Goal: Contribute content

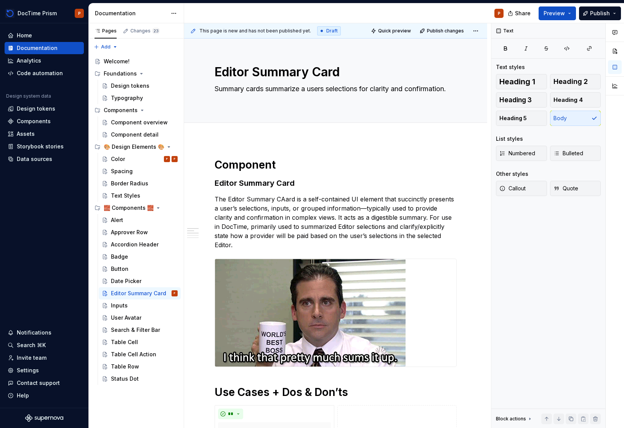
scroll to position [66, 0]
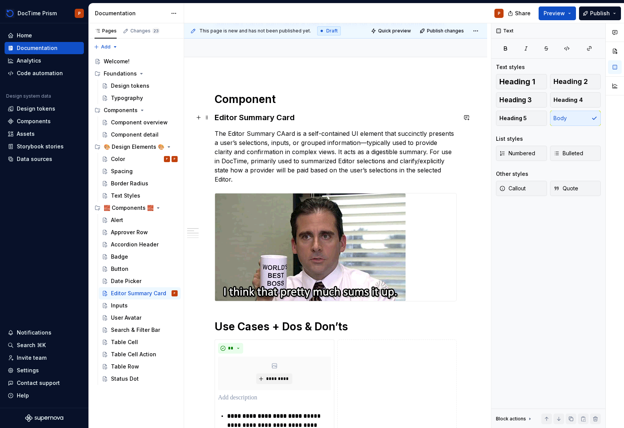
type textarea "*"
click at [278, 134] on p "The Editor Summary CAard is a self-contained UI element that succinctly present…" at bounding box center [336, 156] width 242 height 55
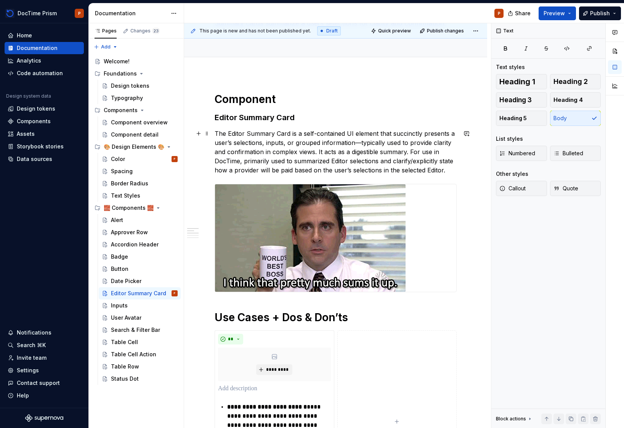
click at [241, 154] on p "The Editor Summary Card is a self-contained UI element that succinctly presents…" at bounding box center [336, 152] width 242 height 46
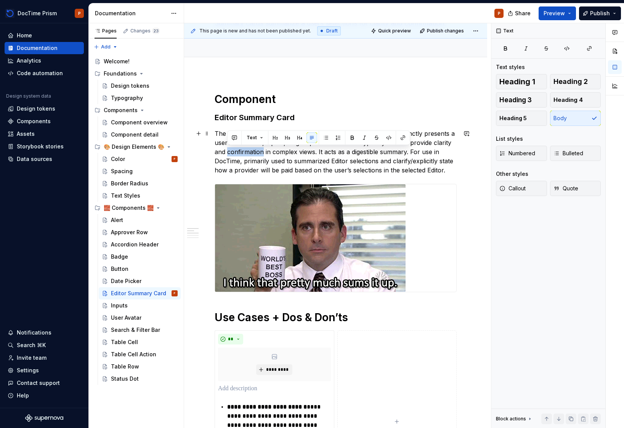
click at [241, 154] on p "The Editor Summary Card is a self-contained UI element that succinctly presents…" at bounding box center [336, 152] width 242 height 46
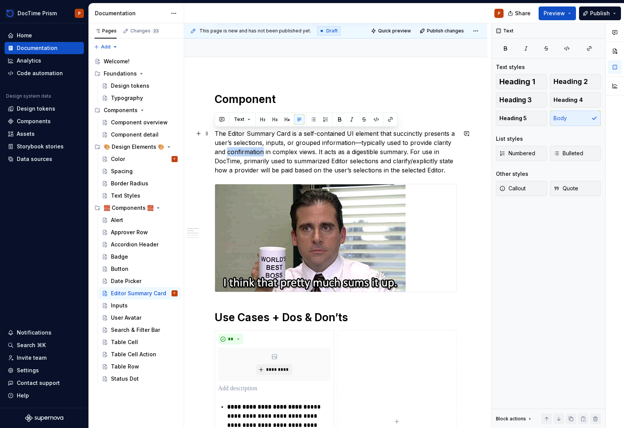
copy p "The Editor Summary Card is a self-contained UI element that succinctly presents…"
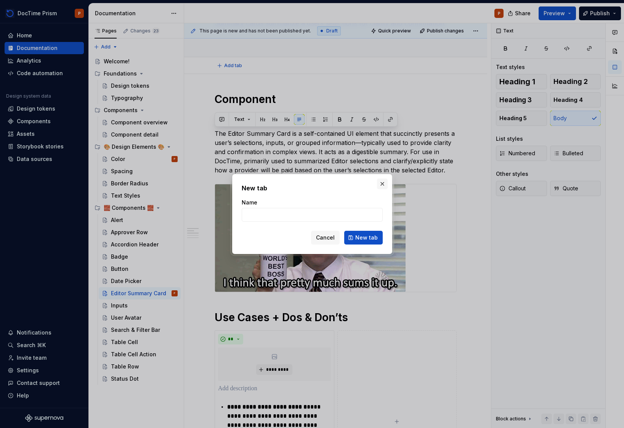
click at [378, 179] on button "button" at bounding box center [382, 183] width 11 height 11
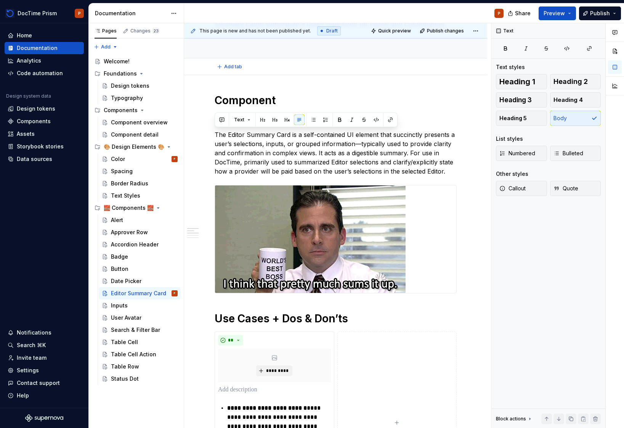
scroll to position [64, 0]
click at [291, 68] on div "Add tab" at bounding box center [336, 67] width 242 height 11
type textarea "*"
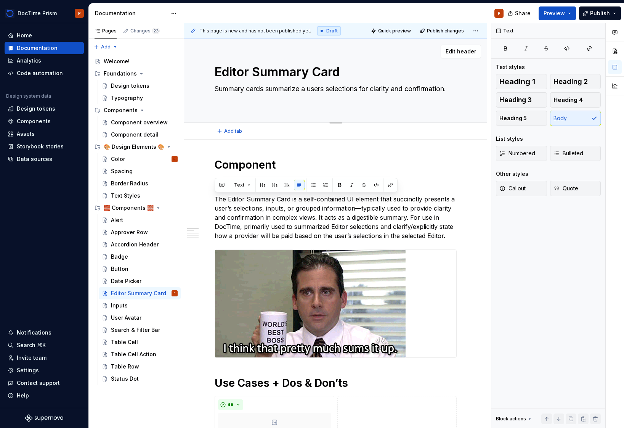
click at [260, 89] on textarea "Summary cards summarize a users selections for clarity and confirmation." at bounding box center [334, 93] width 242 height 21
paste textarea "The Editor Summary Card provides a clear, digestible overview of selections mad…"
type textarea "The Editor Summary Card provides a clear, digestible overview of selections mad…"
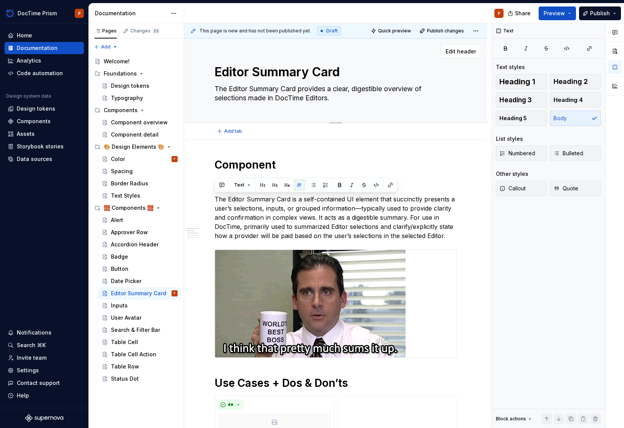
type textarea "*"
type textarea "The Editor Summary Card provides a clear, digestible overview of selections mad…"
type textarea "*"
drag, startPoint x: 334, startPoint y: 87, endPoint x: 204, endPoint y: 87, distance: 129.3
click at [204, 87] on div "Editor Summary Card The Editor Summary Card provides a clear, digestible overvi…" at bounding box center [335, 81] width 303 height 84
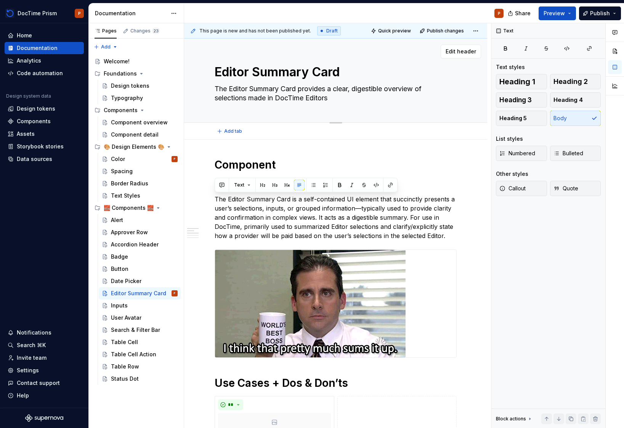
type textarea "A clear, digestible overview of selections made in DocTime Editors"
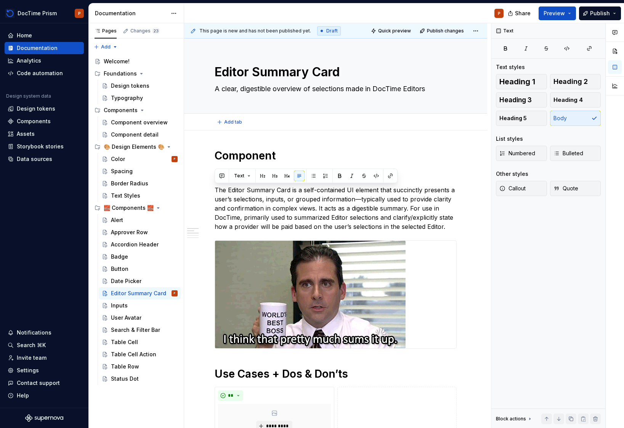
type textarea "*"
type textarea "A clear, digestible overview of selections made in DocTime Editors"
click at [258, 206] on p "The Editor Summary Card is a self-contained UI element that succinctly presents…" at bounding box center [336, 208] width 242 height 46
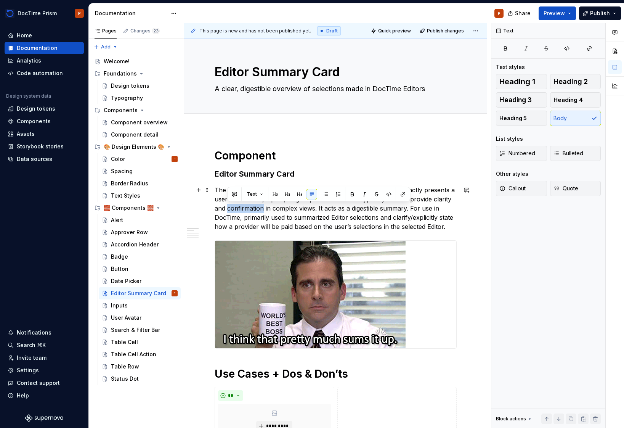
click at [258, 206] on p "The Editor Summary Card is a self-contained UI element that succinctly presents…" at bounding box center [336, 208] width 242 height 46
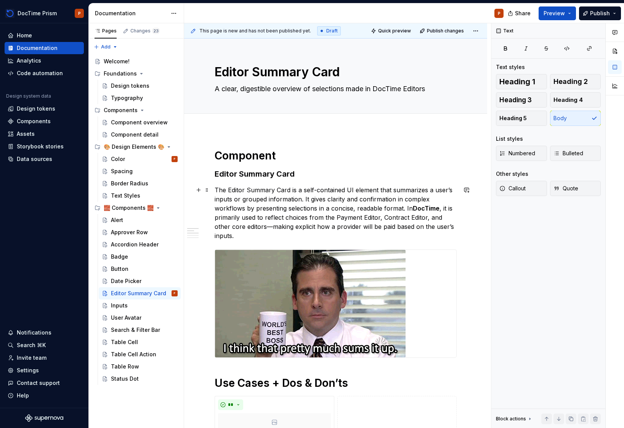
scroll to position [16, 0]
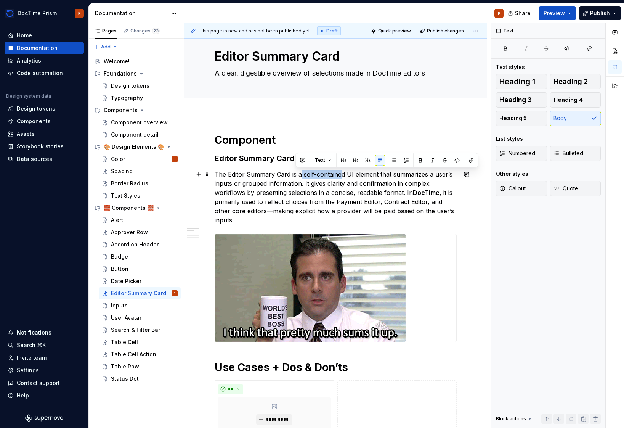
drag, startPoint x: 339, startPoint y: 174, endPoint x: 299, endPoint y: 170, distance: 40.2
click at [299, 170] on p "The Editor Summary Card is a self-contained UI element that summarizes a user’s…" at bounding box center [336, 197] width 242 height 55
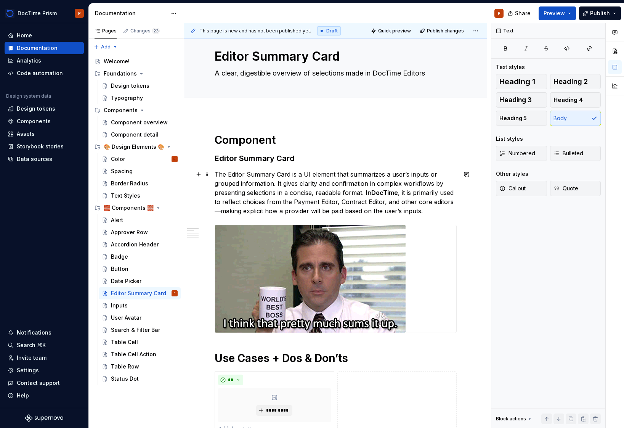
click at [383, 196] on strong "DocTime" at bounding box center [384, 193] width 27 height 8
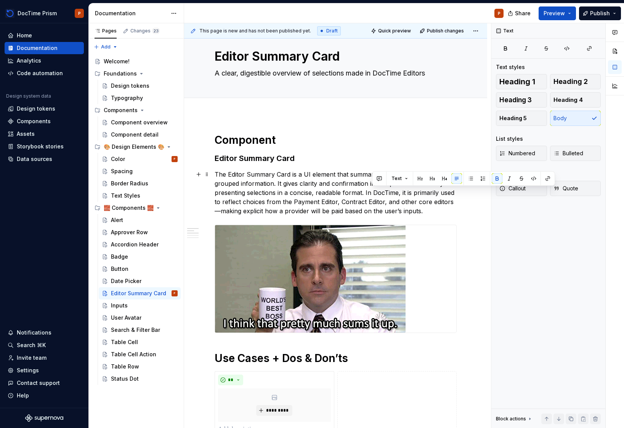
click at [421, 214] on p "The Editor Summary Card is a UI element that summarizes a user’s inputs or grou…" at bounding box center [336, 193] width 242 height 46
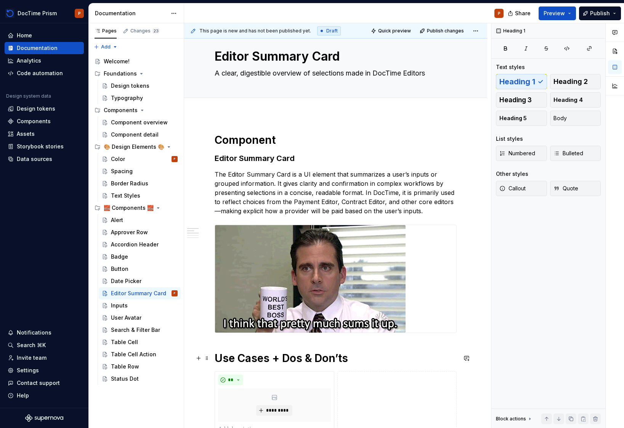
drag, startPoint x: 365, startPoint y: 360, endPoint x: 349, endPoint y: 360, distance: 15.6
click at [349, 360] on h1 "Use Cases + Dos & Don’ts" at bounding box center [336, 358] width 242 height 14
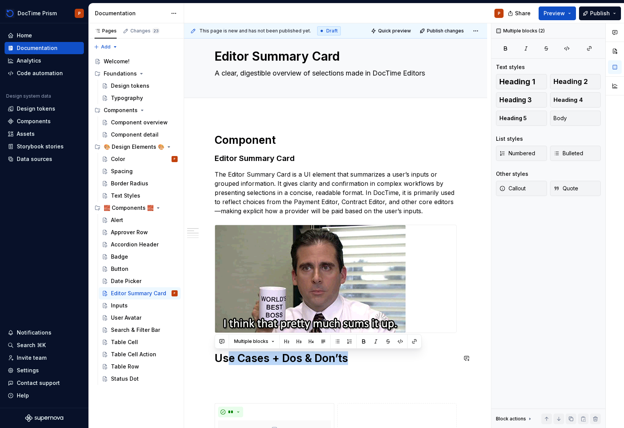
drag, startPoint x: 292, startPoint y: 360, endPoint x: 228, endPoint y: 364, distance: 63.8
click at [227, 365] on h1 "Use Cases + Dos & Don’ts" at bounding box center [336, 358] width 242 height 14
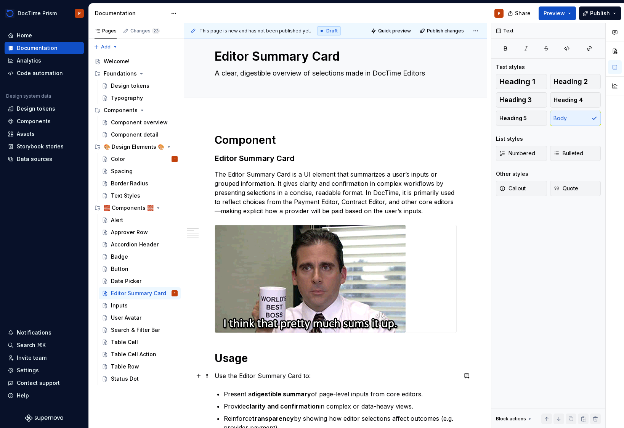
scroll to position [214, 0]
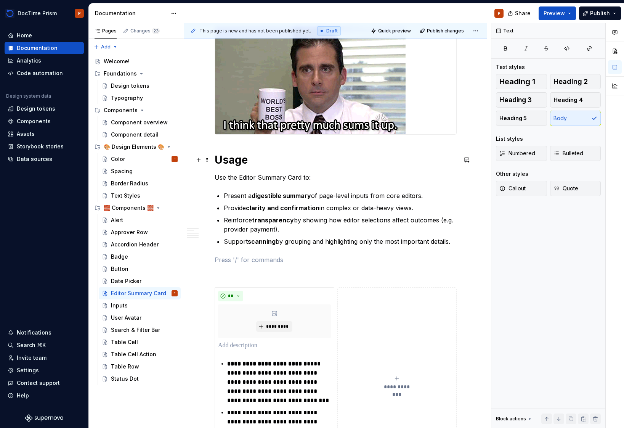
click at [225, 159] on h1 "Usage" at bounding box center [336, 160] width 242 height 14
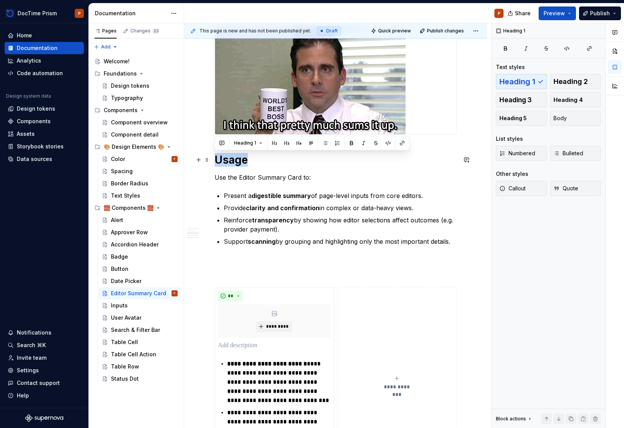
copy h1 "Usage"
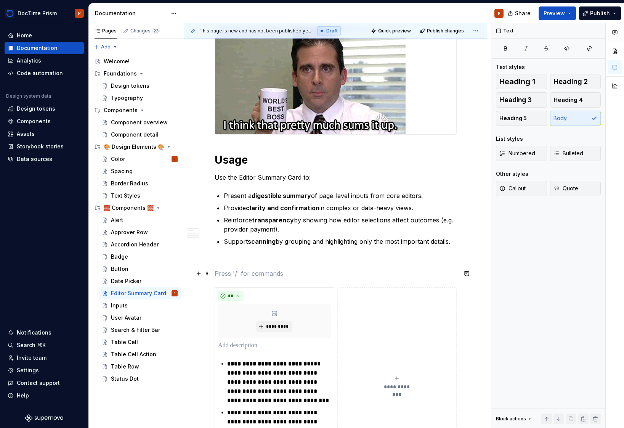
click at [243, 271] on p at bounding box center [336, 273] width 242 height 9
click at [235, 265] on div "**********" at bounding box center [336, 346] width 242 height 823
click at [240, 258] on p at bounding box center [336, 259] width 242 height 9
click at [231, 159] on h1 "Usage" at bounding box center [336, 160] width 242 height 14
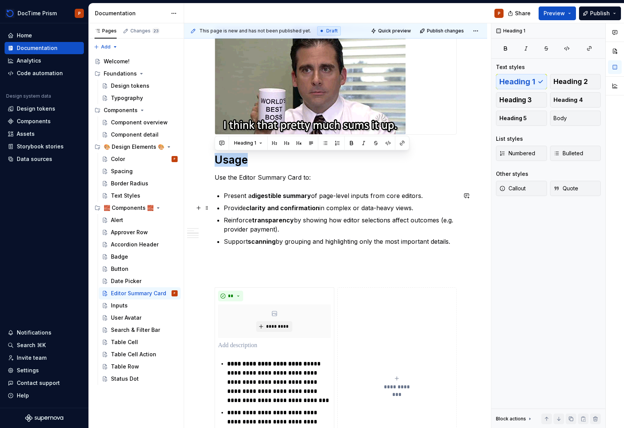
click at [233, 270] on p at bounding box center [336, 273] width 242 height 9
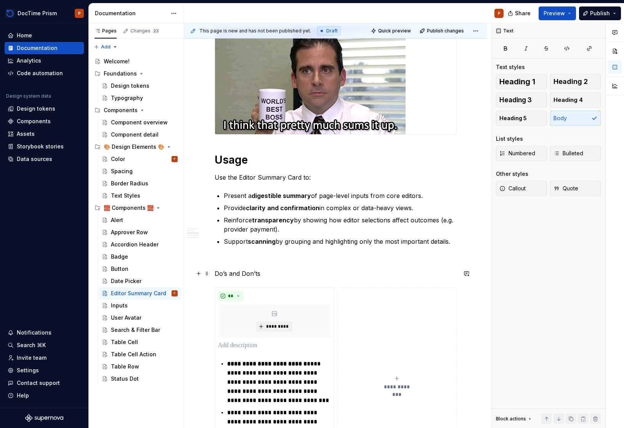
click at [220, 275] on p "Do’s and Don’ts" at bounding box center [336, 273] width 242 height 9
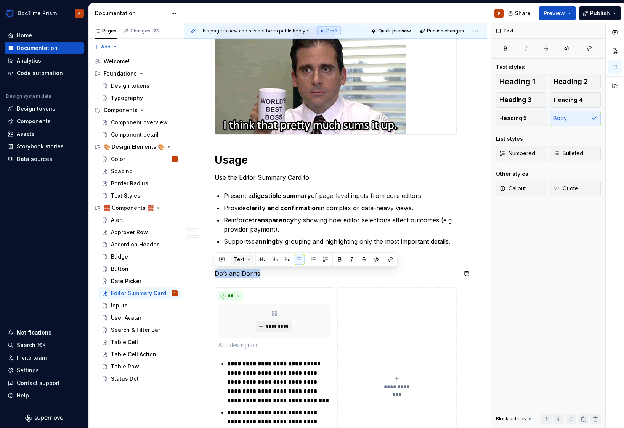
click at [242, 261] on span "Text" at bounding box center [239, 259] width 10 height 6
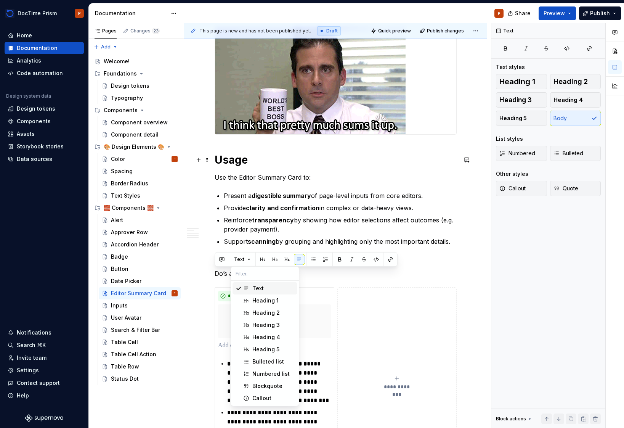
click at [241, 159] on h1 "Usage" at bounding box center [336, 160] width 242 height 14
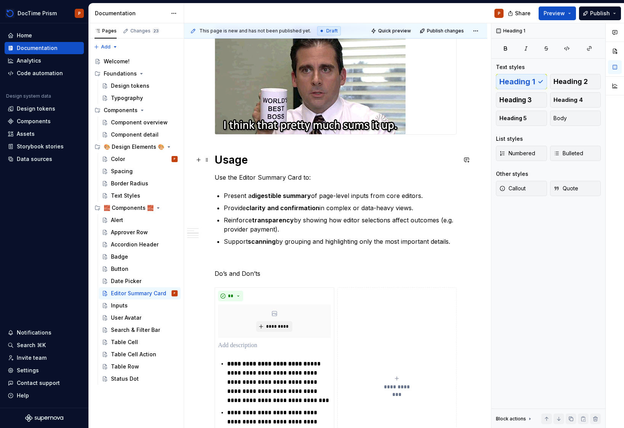
click at [241, 159] on h1 "Usage" at bounding box center [336, 160] width 242 height 14
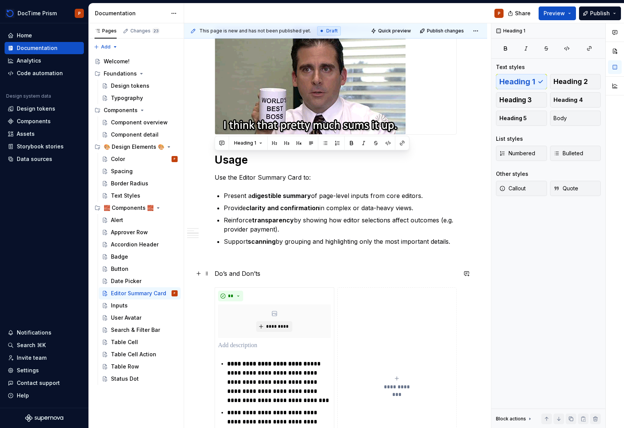
click at [238, 272] on p "Do’s and Don’ts" at bounding box center [336, 273] width 242 height 9
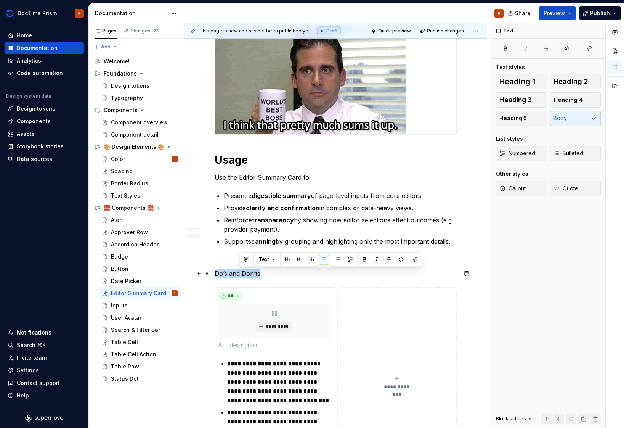
click at [238, 272] on p "Do’s and Don’ts" at bounding box center [336, 273] width 242 height 9
click at [251, 260] on button "Text" at bounding box center [242, 259] width 23 height 11
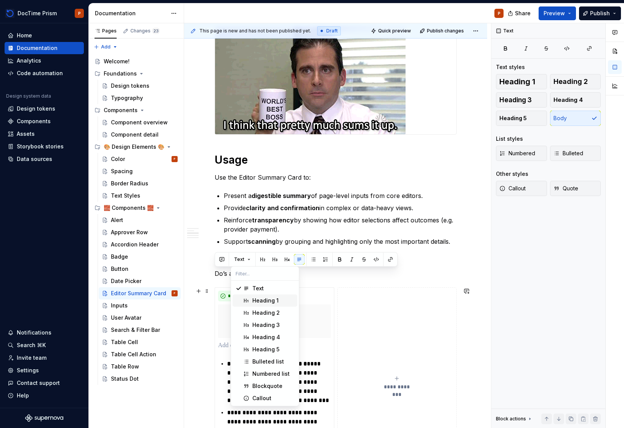
click at [278, 299] on div "Heading 1" at bounding box center [273, 301] width 42 height 8
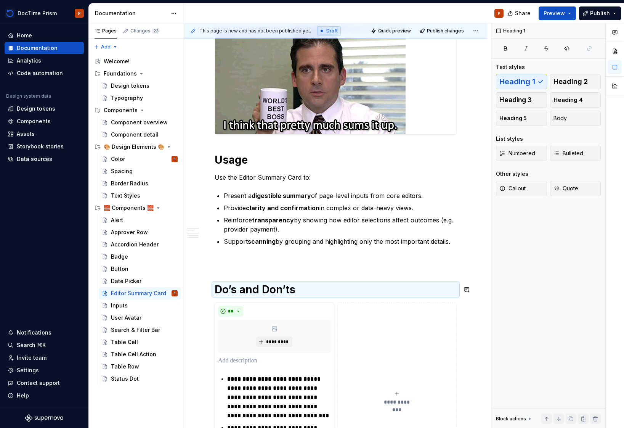
click at [259, 269] on div "**********" at bounding box center [336, 354] width 242 height 838
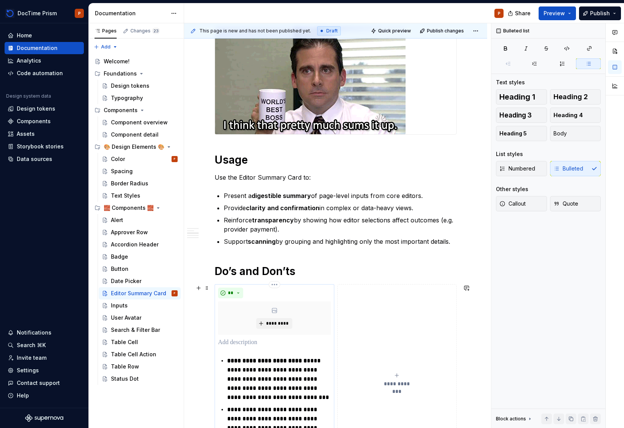
click at [272, 378] on p "**********" at bounding box center [278, 379] width 103 height 46
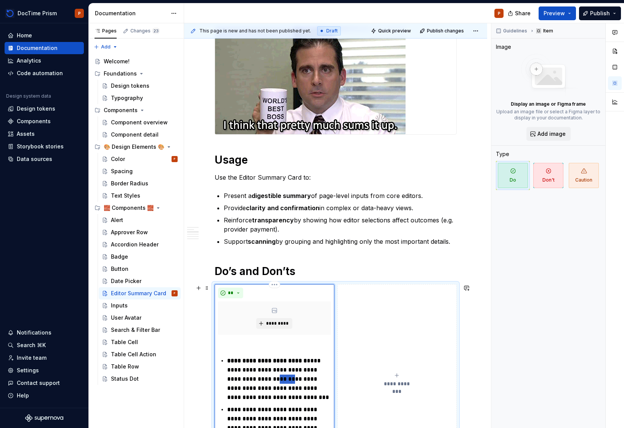
click at [272, 378] on p "**********" at bounding box center [278, 379] width 103 height 46
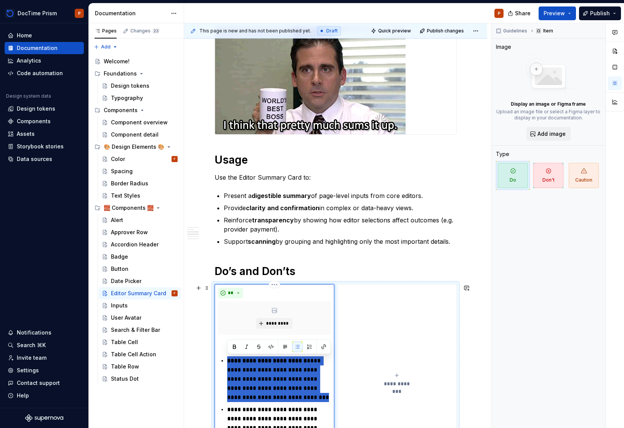
click at [272, 378] on p "**********" at bounding box center [278, 379] width 103 height 46
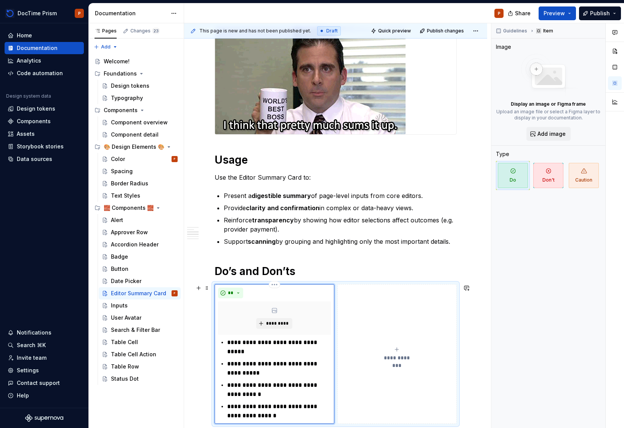
scroll to position [228, 0]
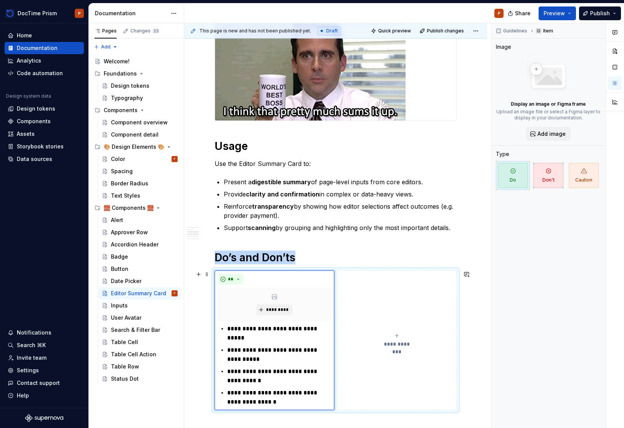
click at [391, 289] on button "**********" at bounding box center [398, 340] width 120 height 140
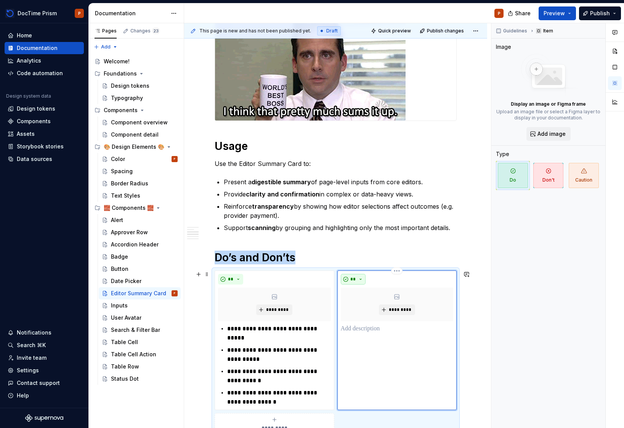
click at [346, 278] on button "**" at bounding box center [353, 279] width 25 height 11
click at [364, 305] on div "Don't" at bounding box center [371, 306] width 14 height 8
click at [384, 327] on p at bounding box center [397, 328] width 113 height 9
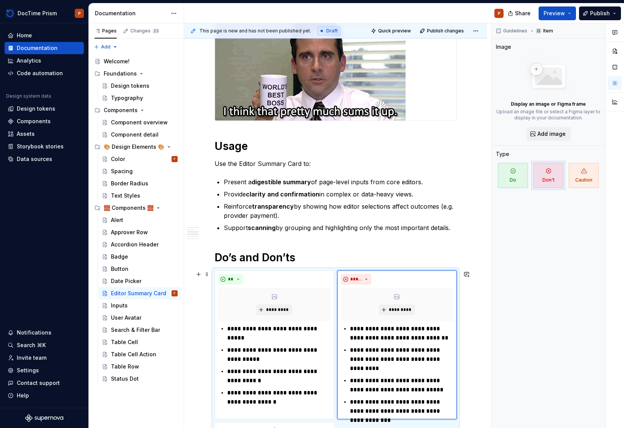
click at [479, 346] on div "**********" at bounding box center [335, 382] width 303 height 958
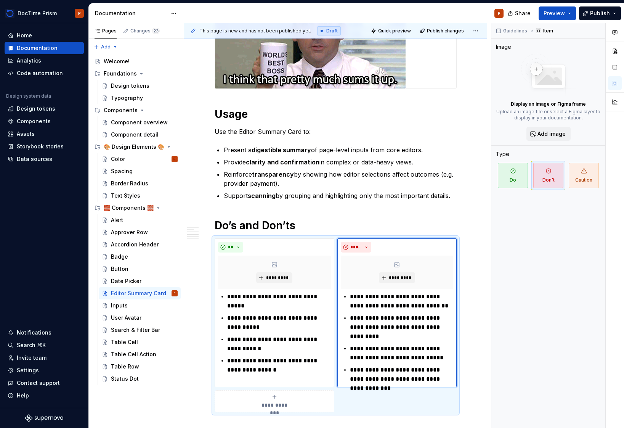
scroll to position [274, 0]
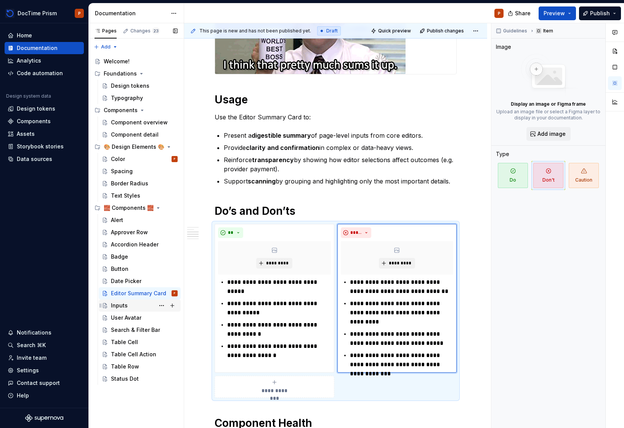
click at [125, 307] on div "Inputs" at bounding box center [119, 306] width 17 height 8
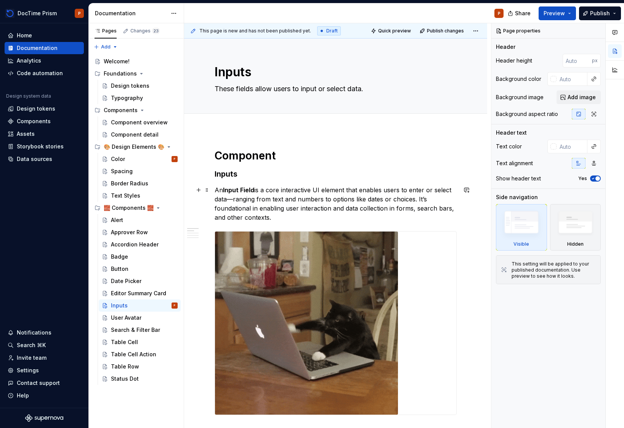
click at [269, 195] on p "An Input Field is a core interactive UI element that enables users to enter or …" at bounding box center [336, 203] width 242 height 37
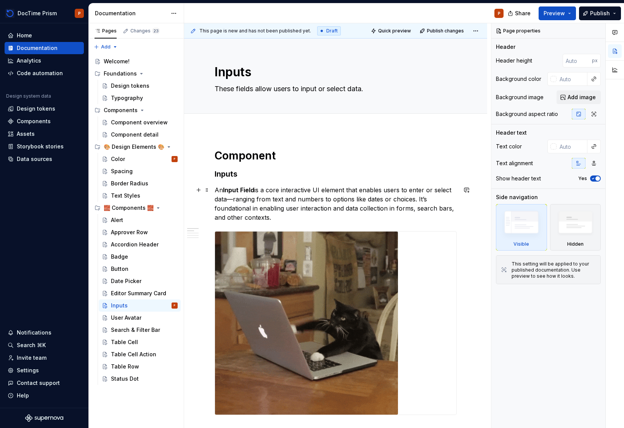
type textarea "*"
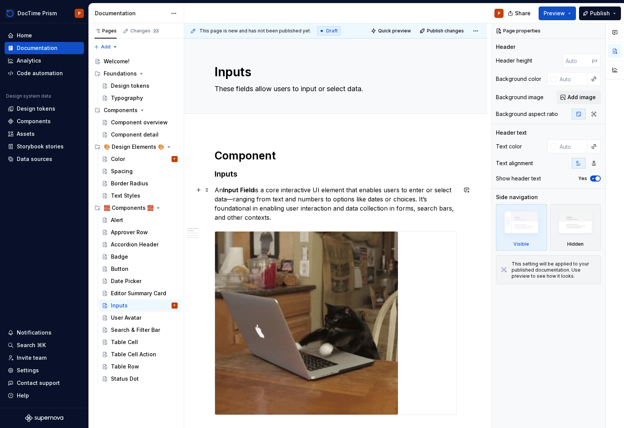
click at [269, 194] on p "An Input Field is a core interactive UI element that enables users to enter or …" at bounding box center [336, 203] width 242 height 37
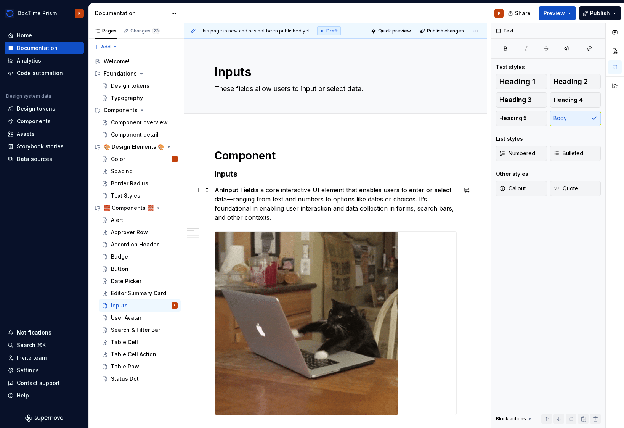
click at [269, 194] on p "An Input Field is a core interactive UI element that enables users to enter or …" at bounding box center [336, 203] width 242 height 37
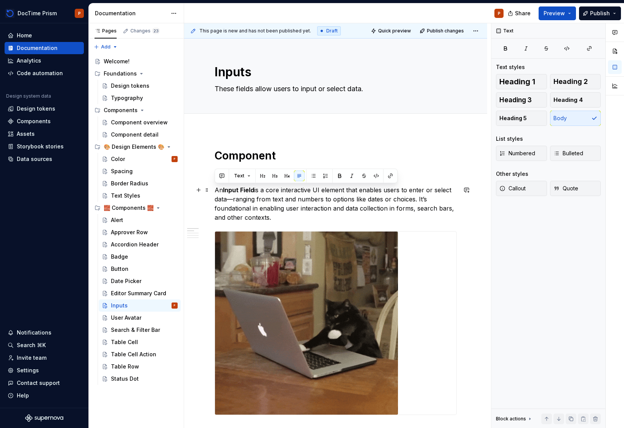
click at [269, 194] on p "An Input Field is a core interactive UI element that enables users to enter or …" at bounding box center [336, 203] width 242 height 37
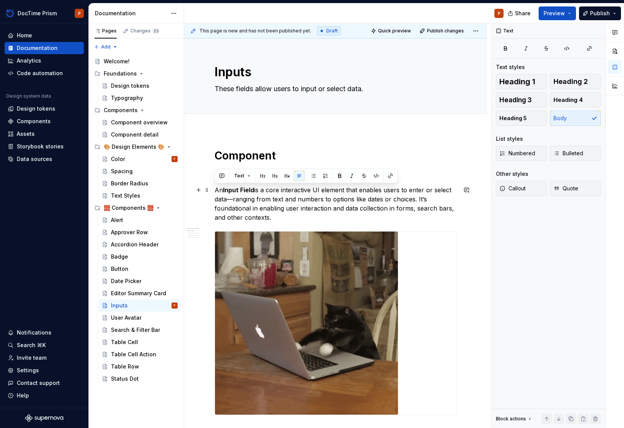
copy p "An Input Field is a core interactive UI element that enables users to enter or …"
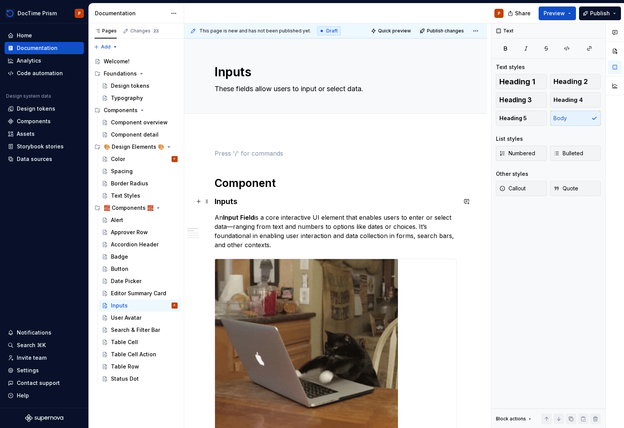
click at [260, 203] on h3 "Inputs" at bounding box center [336, 201] width 242 height 11
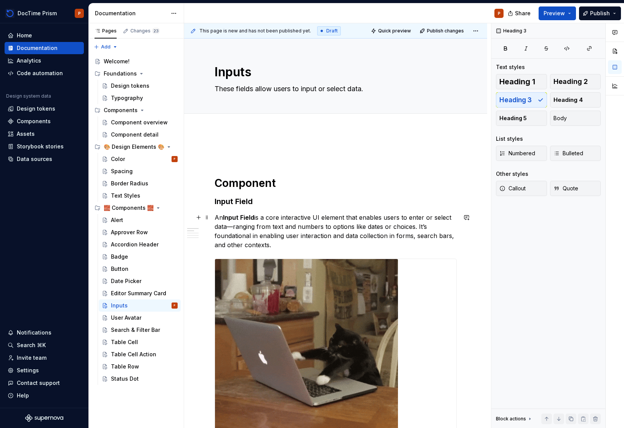
click at [264, 240] on p "An Input Field is a core interactive UI element that enables users to enter or …" at bounding box center [336, 231] width 242 height 37
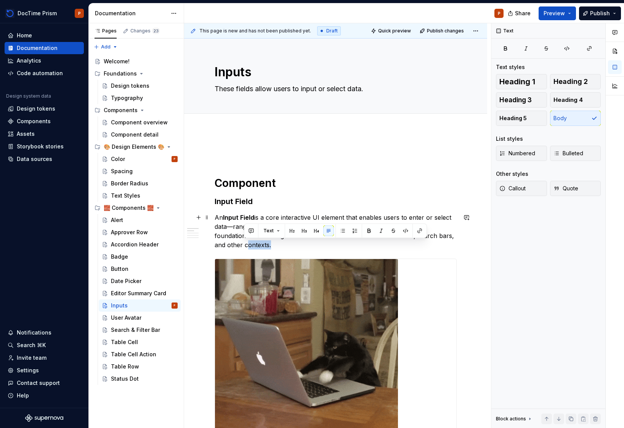
click at [264, 240] on p "An Input Field is a core interactive UI element that enables users to enter or …" at bounding box center [336, 231] width 242 height 37
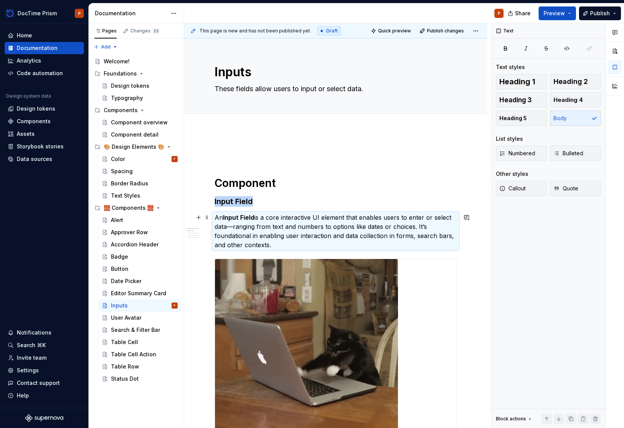
click at [264, 239] on p "An Input Field is a core interactive UI element that enables users to enter or …" at bounding box center [336, 231] width 242 height 37
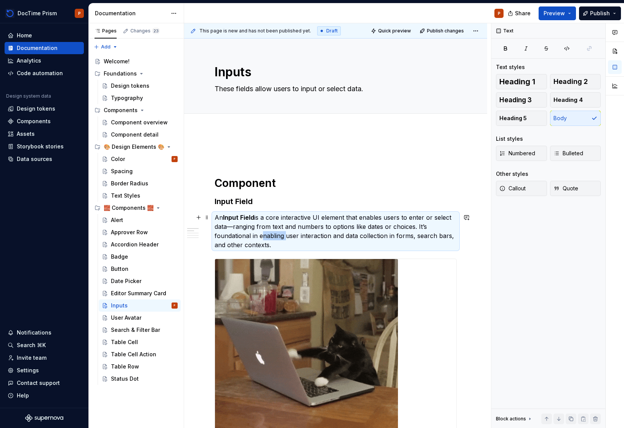
click at [264, 239] on p "An Input Field is a core interactive UI element that enables users to enter or …" at bounding box center [336, 231] width 242 height 37
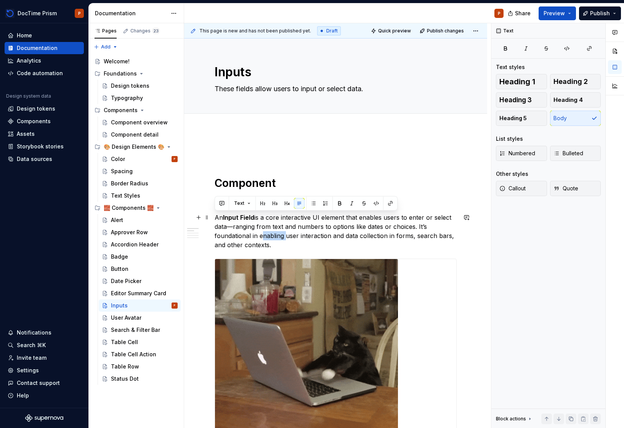
click at [264, 239] on p "An Input Field is a core interactive UI element that enables users to enter or …" at bounding box center [336, 231] width 242 height 37
copy p "An Input Field is a core interactive UI element that enables users to enter or …"
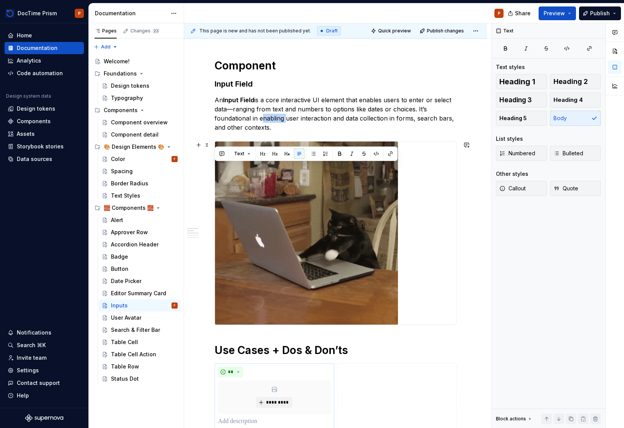
scroll to position [395, 0]
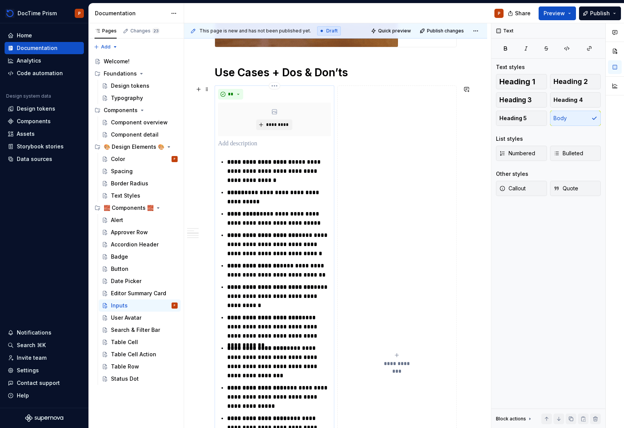
click at [256, 265] on strong "**********" at bounding box center [253, 266] width 53 height 6
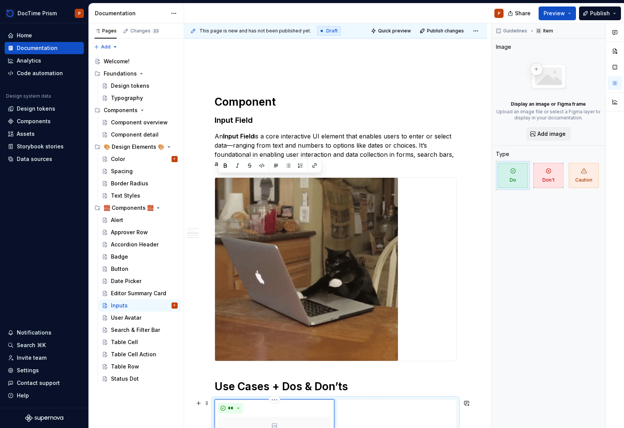
scroll to position [0, 0]
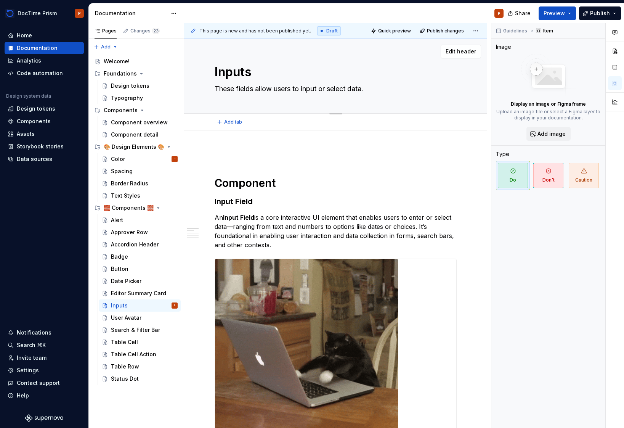
click at [267, 90] on textarea "These fields allow users to input or select data." at bounding box center [334, 89] width 242 height 12
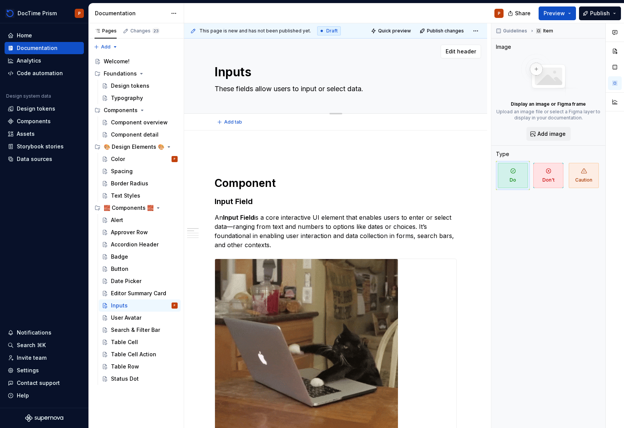
paste textarea "Input Fields are the foundation of user interaction, enabling data entry across…"
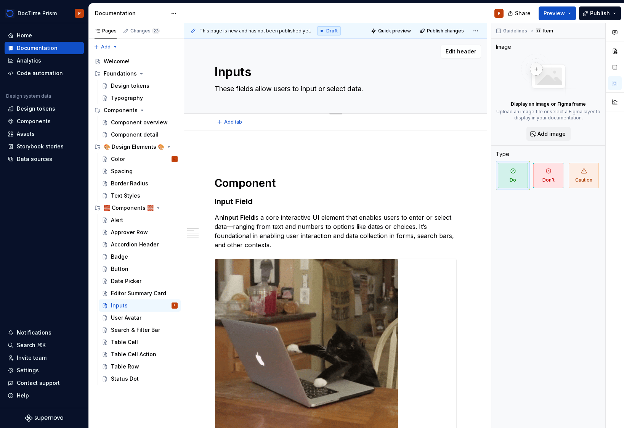
type textarea "*"
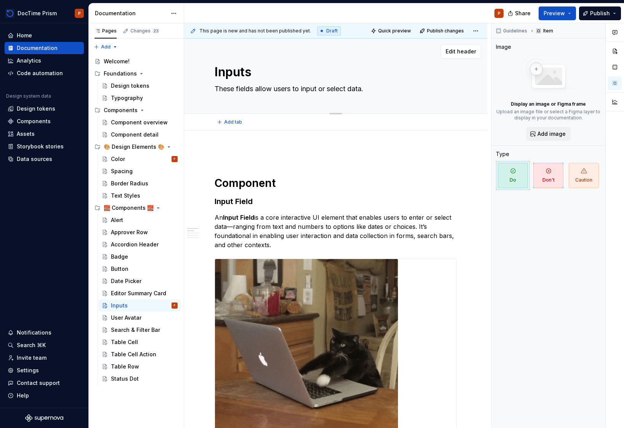
type textarea "Input Fields are the foundation of user interaction, enabling data entry across…"
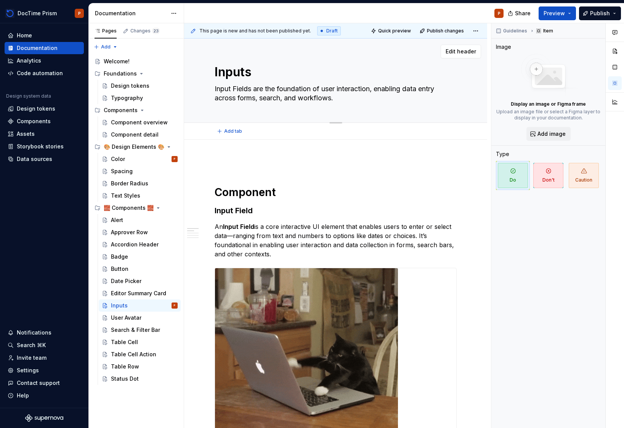
drag, startPoint x: 275, startPoint y: 87, endPoint x: 213, endPoint y: 88, distance: 62.5
click at [213, 88] on textarea "Input Fields are the foundation of user interaction, enabling data entry across…" at bounding box center [334, 93] width 242 height 21
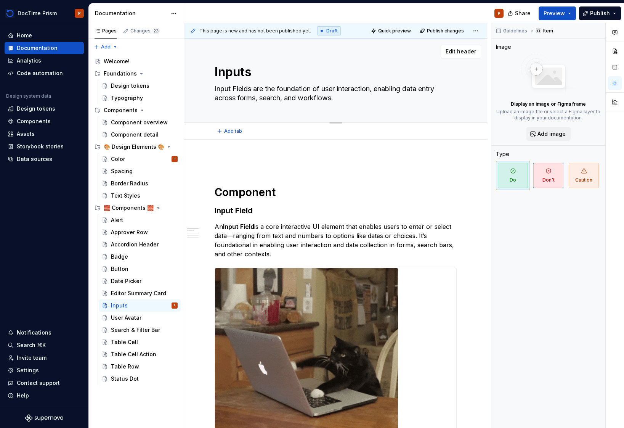
type textarea "*"
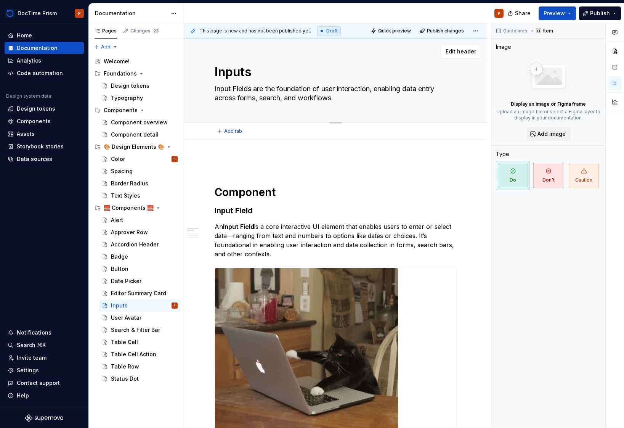
type textarea "T foundation of user interaction, enabling data entry across forms, search, and…"
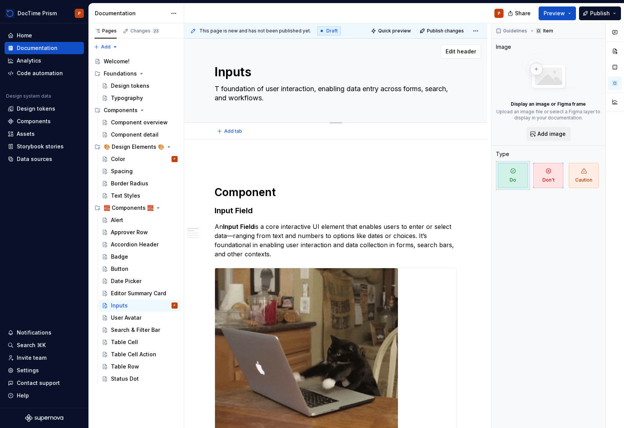
type textarea "*"
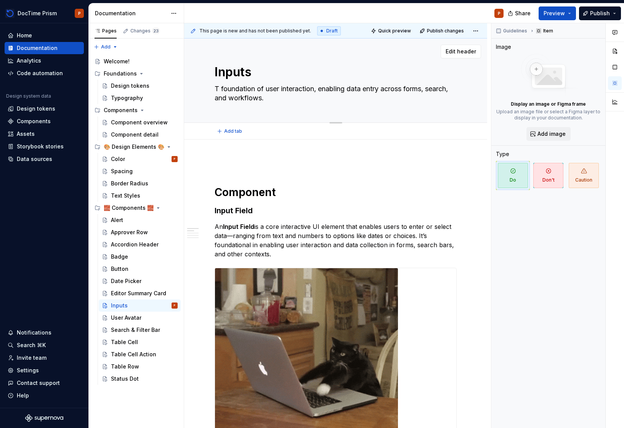
type textarea "Th foundation of user interaction, enabling data entry across forms, search, an…"
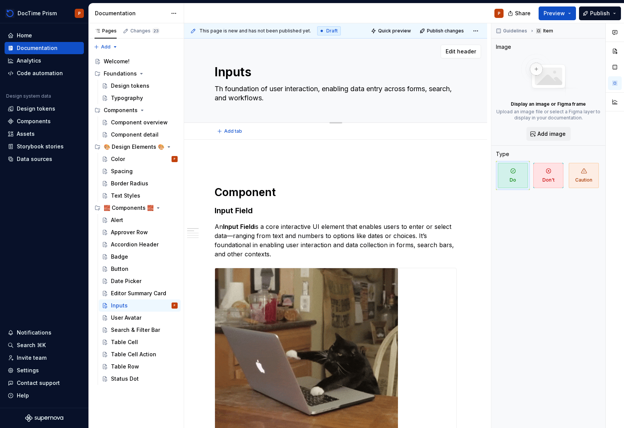
type textarea "*"
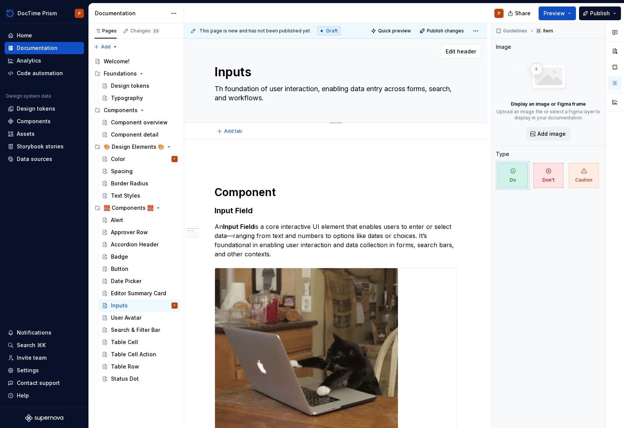
type textarea "The foundation of user interaction, enabling data entry across forms, search, a…"
click at [302, 94] on textarea "The foundation of user interaction, enabling data entry across forms, search, a…" at bounding box center [334, 93] width 242 height 21
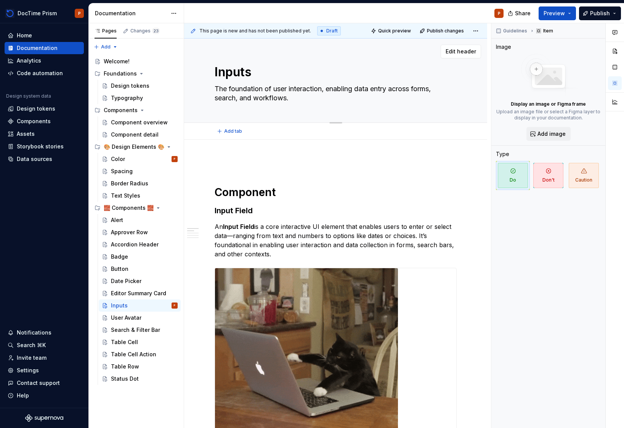
type textarea "*"
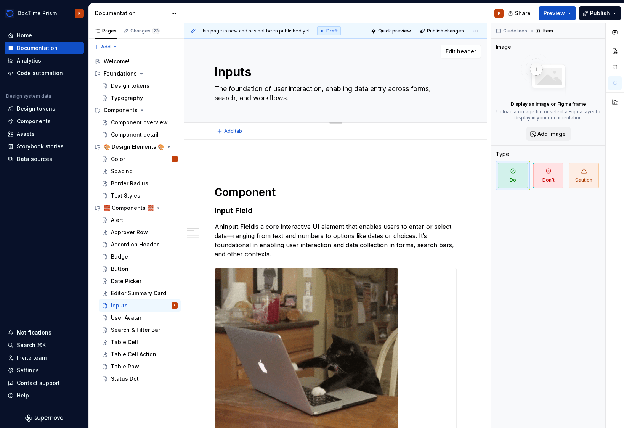
type textarea "The foundation of user interaction, enabling data entry across forms, search, a…"
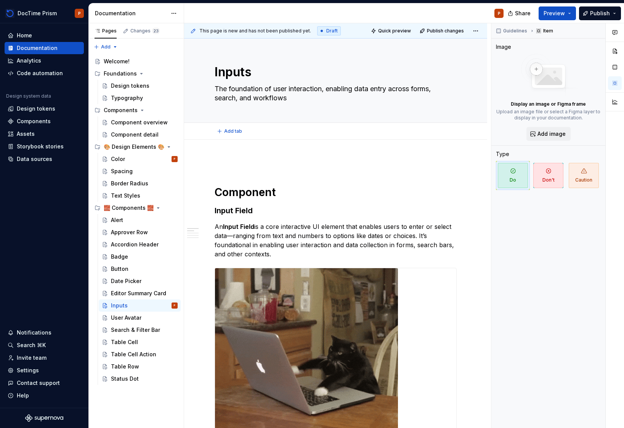
type textarea "*"
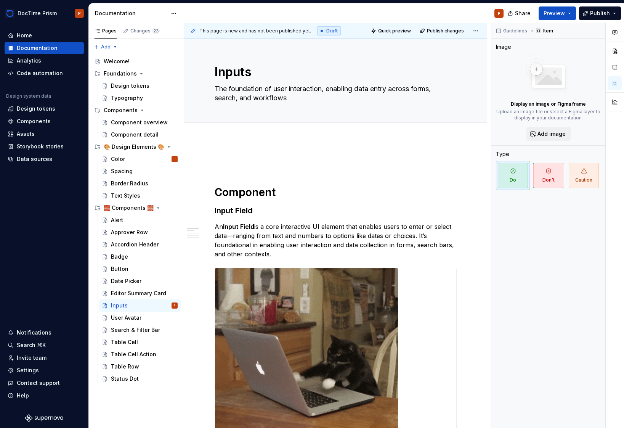
type textarea "The foundation of user interaction, enabling data entry across forms, search, a…"
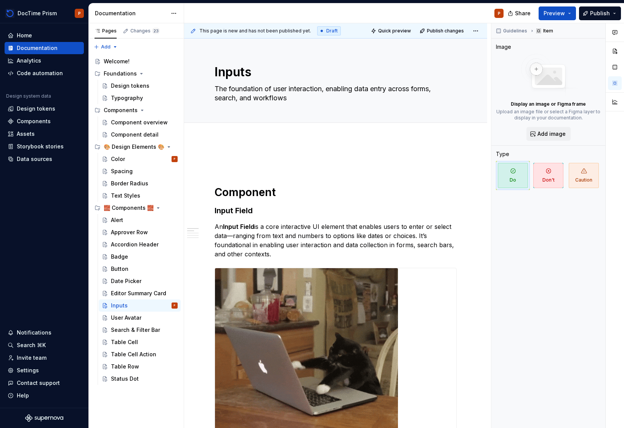
click at [235, 230] on strong "Input Field" at bounding box center [238, 227] width 31 height 8
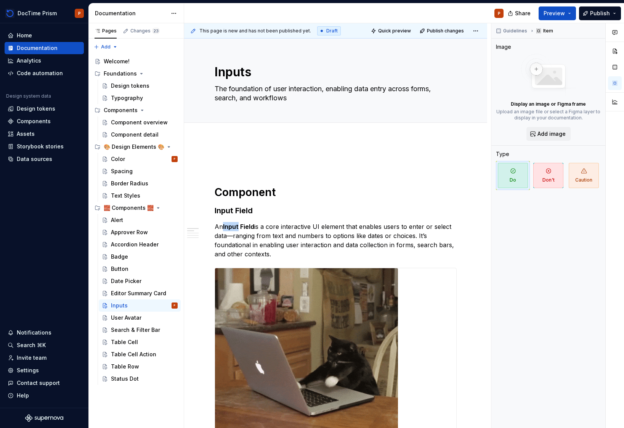
click at [235, 230] on strong "Input Field" at bounding box center [238, 227] width 31 height 8
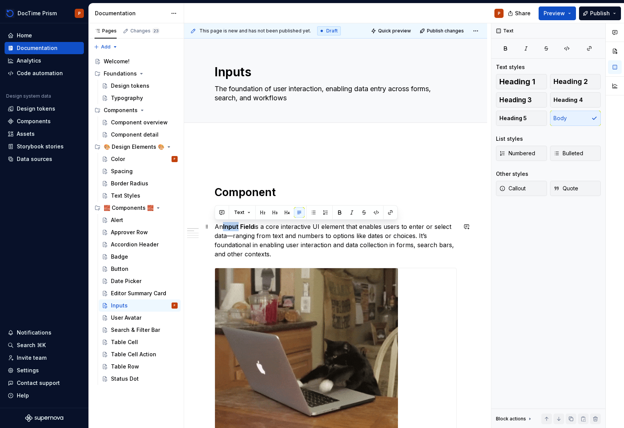
click at [235, 230] on strong "Input Field" at bounding box center [238, 227] width 31 height 8
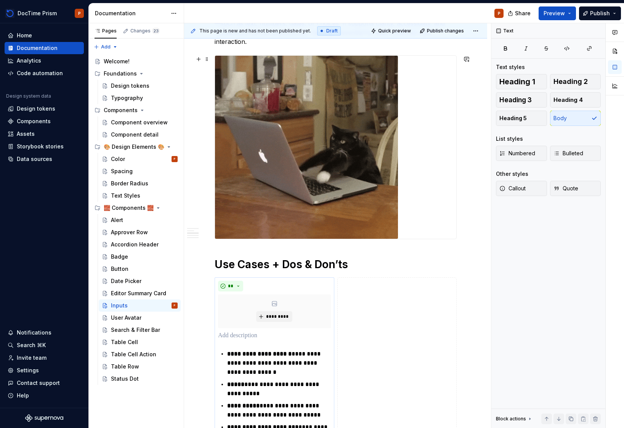
scroll to position [300, 0]
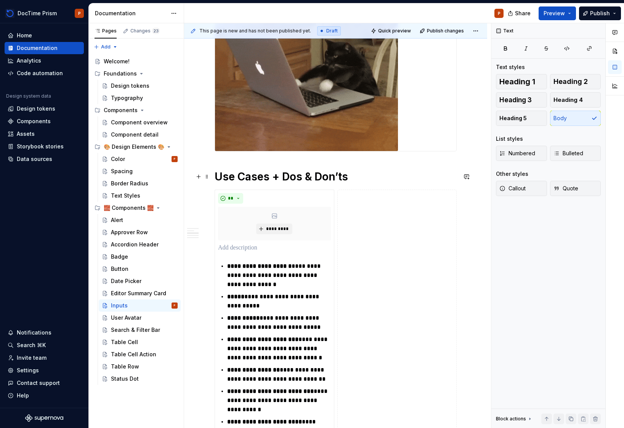
click at [368, 176] on h1 "Use Cases + Dos & Don’ts" at bounding box center [336, 177] width 242 height 14
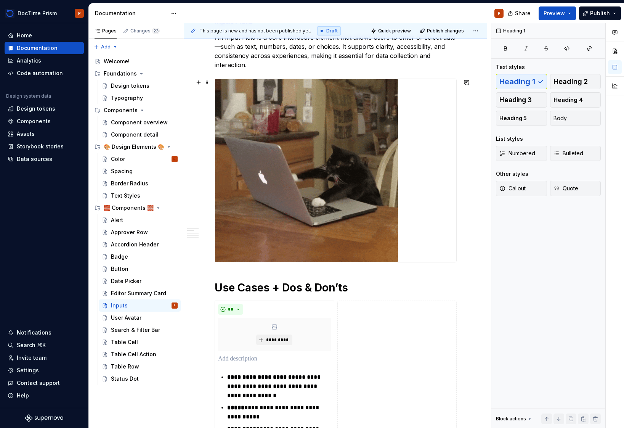
scroll to position [180, 0]
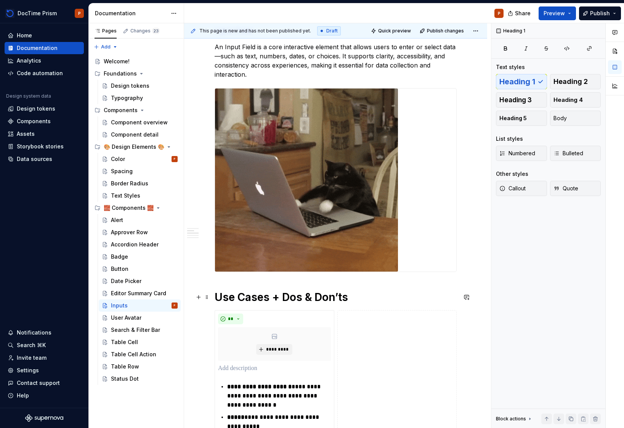
click at [234, 299] on h1 "Use Cases + Dos & Don’ts" at bounding box center [336, 297] width 242 height 14
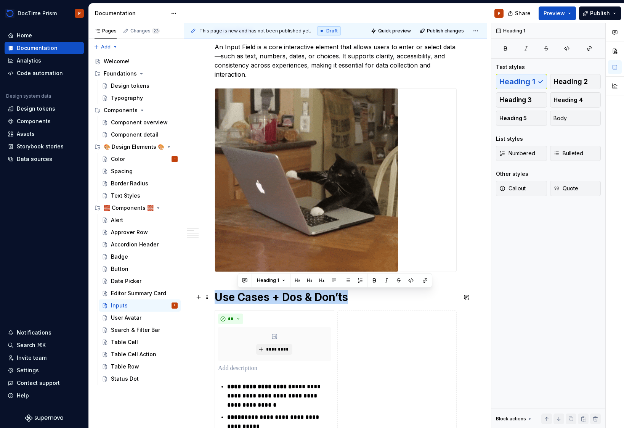
drag, startPoint x: 352, startPoint y: 299, endPoint x: 214, endPoint y: 299, distance: 137.7
click at [215, 299] on h1 "Use Cases + Dos & Don’ts" at bounding box center [336, 297] width 242 height 14
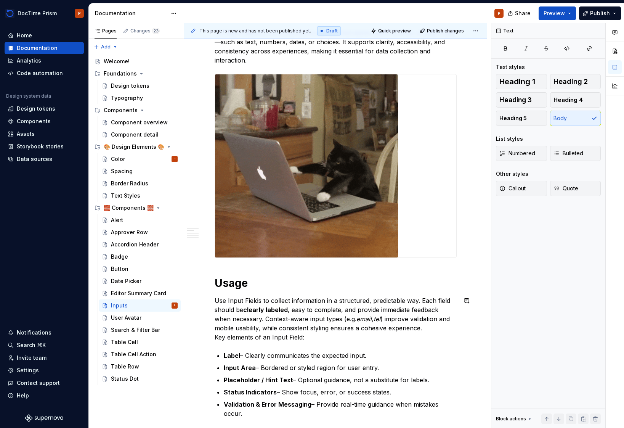
scroll to position [207, 0]
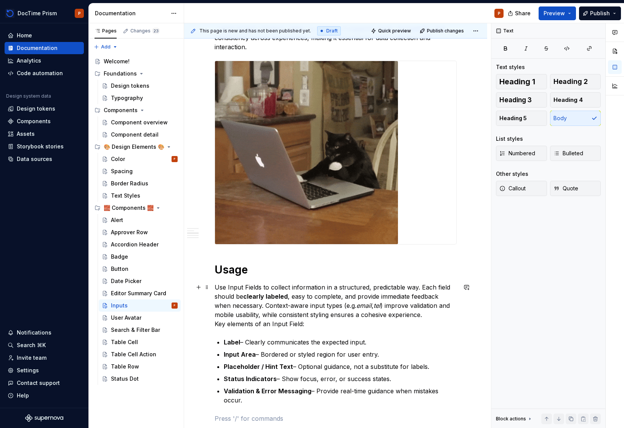
click at [380, 305] on em "tel" at bounding box center [377, 306] width 7 height 8
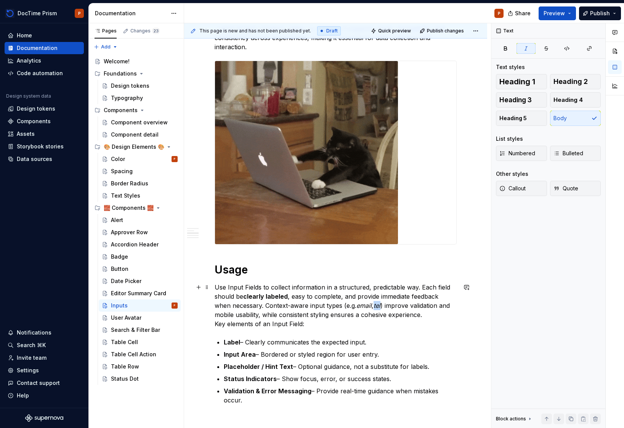
click at [380, 305] on em "tel" at bounding box center [377, 306] width 7 height 8
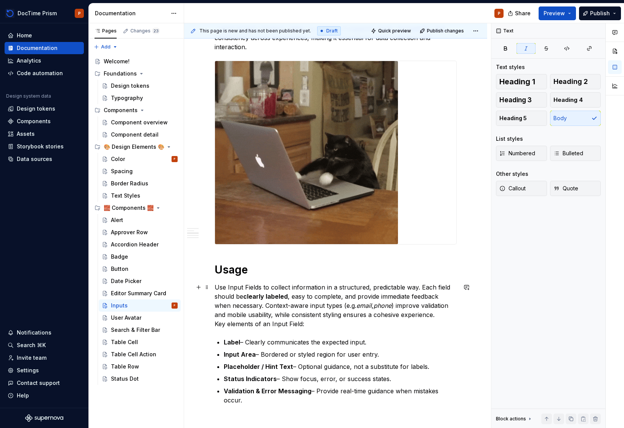
click at [339, 325] on p "Use Input Fields to collect information in a structured, predictable way. Each …" at bounding box center [336, 306] width 242 height 46
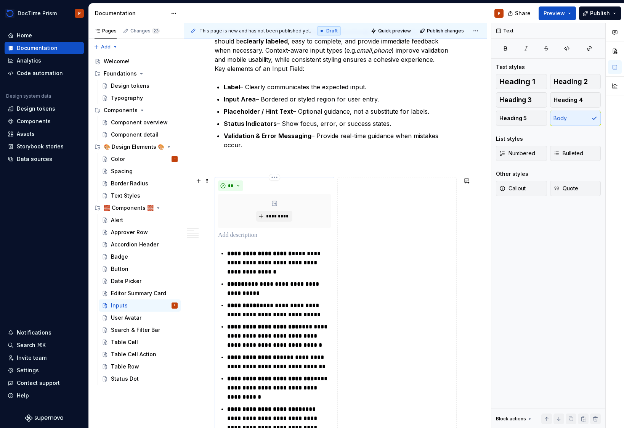
scroll to position [479, 0]
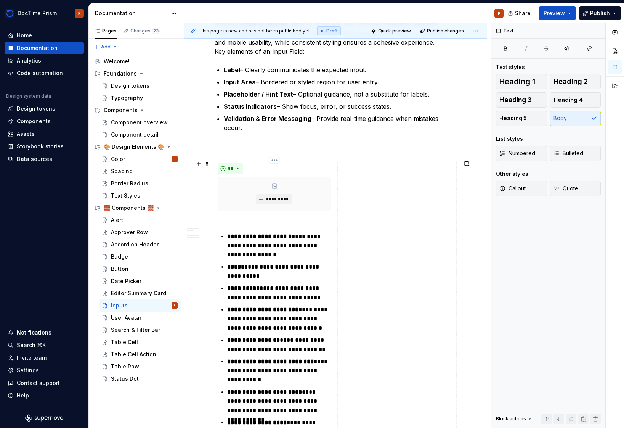
click at [254, 338] on strong "**********" at bounding box center [253, 340] width 53 height 6
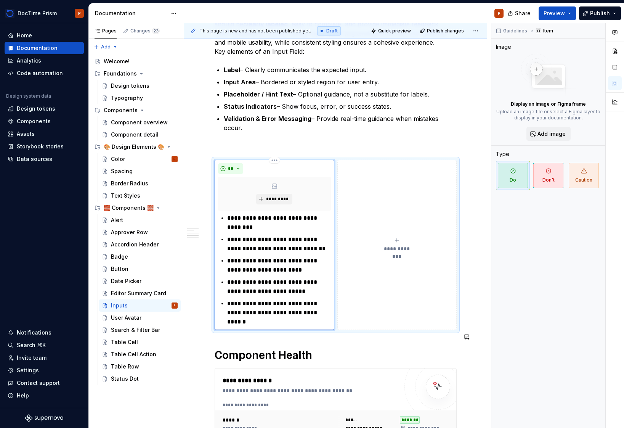
type textarea "*"
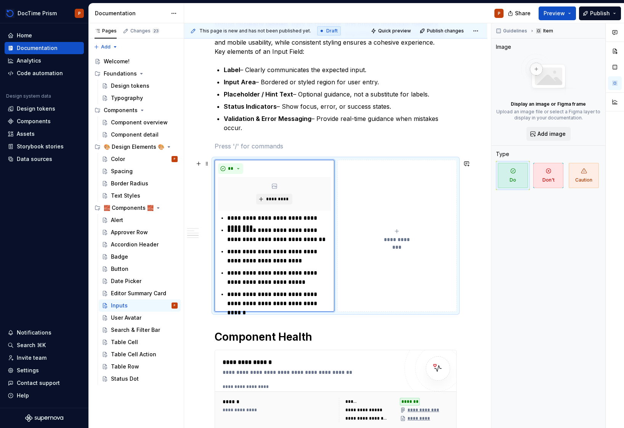
click at [366, 248] on button "**********" at bounding box center [398, 236] width 120 height 152
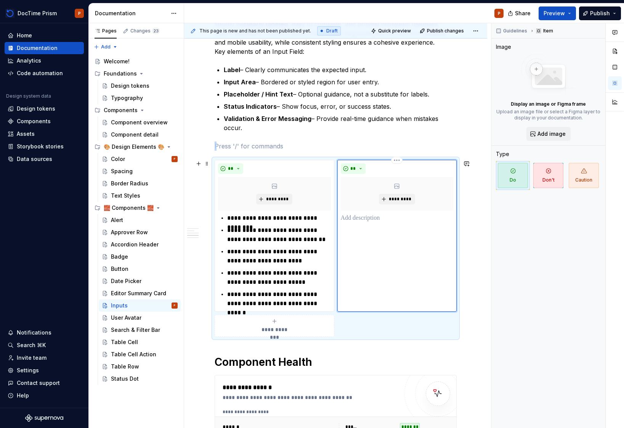
click at [393, 224] on div "** *********" at bounding box center [398, 236] width 120 height 152
click at [389, 221] on p at bounding box center [397, 218] width 113 height 9
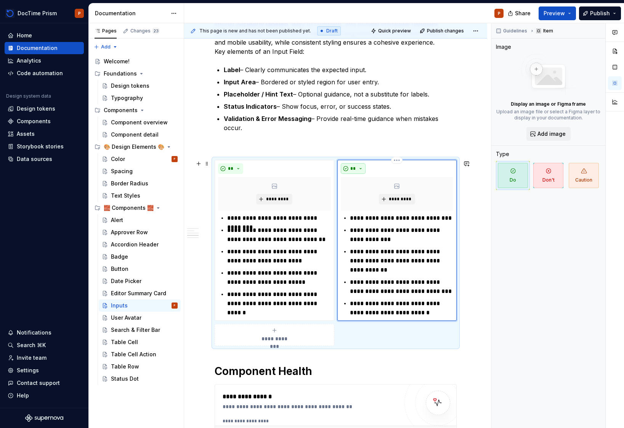
click at [363, 173] on button "**" at bounding box center [353, 168] width 25 height 11
click at [373, 198] on div "Don't" at bounding box center [371, 196] width 14 height 8
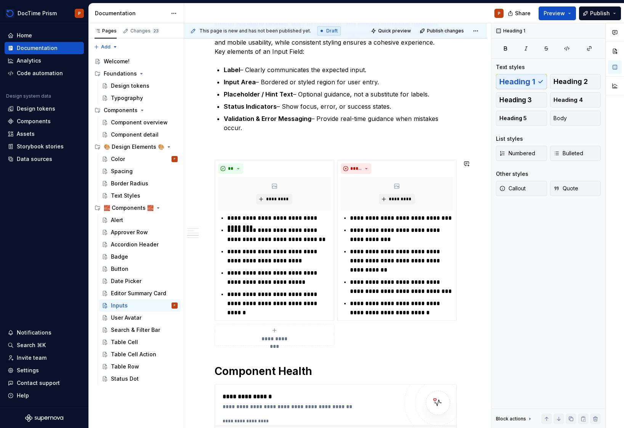
drag, startPoint x: 352, startPoint y: 355, endPoint x: 353, endPoint y: 360, distance: 5.8
click at [352, 355] on div "**********" at bounding box center [336, 398] width 242 height 1438
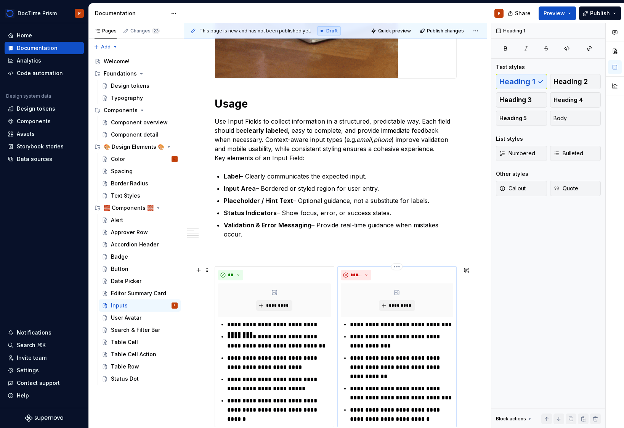
scroll to position [371, 0]
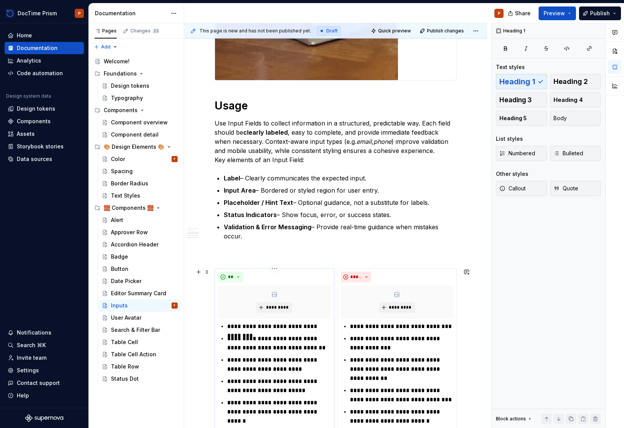
click at [326, 323] on p "**********" at bounding box center [278, 326] width 103 height 9
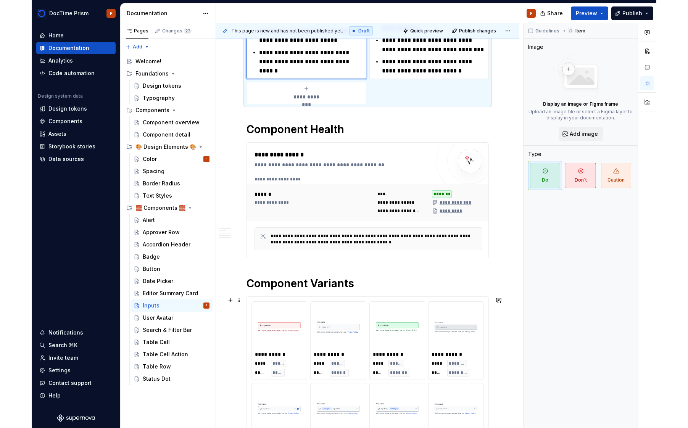
scroll to position [0, 0]
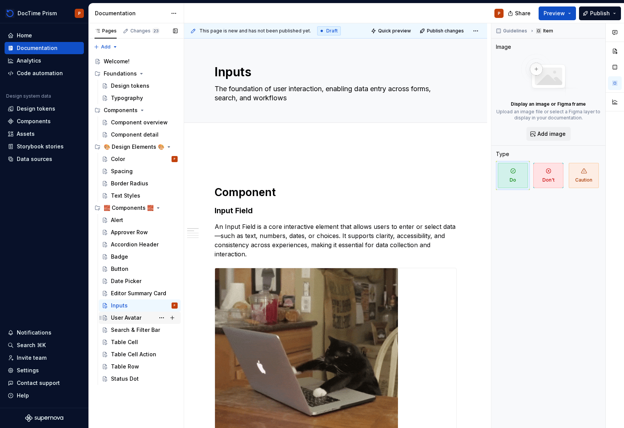
click at [125, 318] on div "User Avatar" at bounding box center [126, 318] width 31 height 8
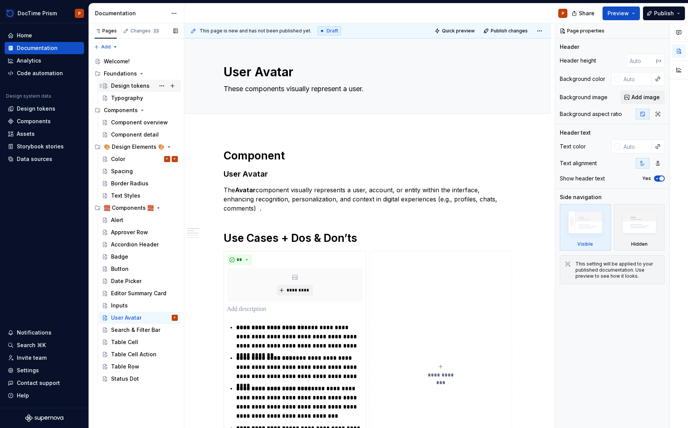
click at [126, 82] on div "Design tokens" at bounding box center [130, 86] width 39 height 8
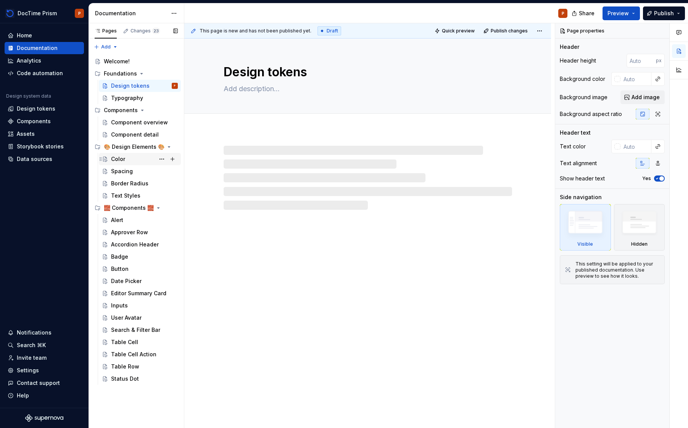
click at [122, 157] on div "Color" at bounding box center [118, 159] width 14 height 8
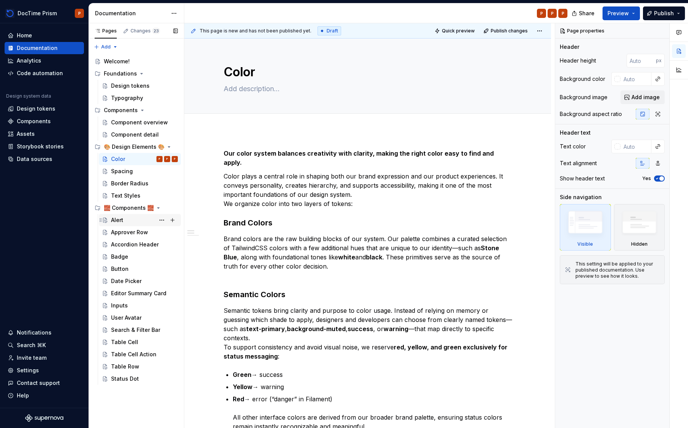
click at [113, 218] on div "Alert" at bounding box center [117, 220] width 12 height 8
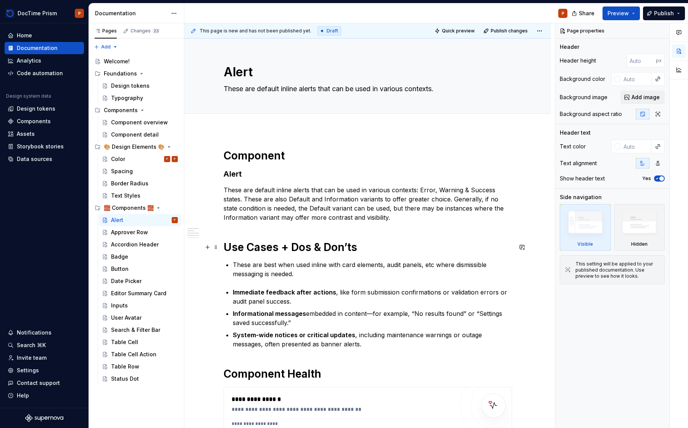
click at [280, 249] on h1 "Use Cases + Dos & Don’ts" at bounding box center [367, 247] width 288 height 14
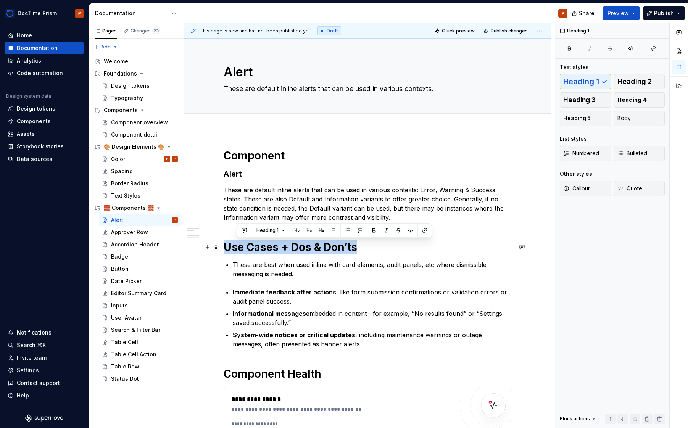
drag, startPoint x: 368, startPoint y: 247, endPoint x: 220, endPoint y: 245, distance: 148.0
click at [343, 254] on h1 "Use Cases + Dos & Don’ts" at bounding box center [367, 247] width 288 height 14
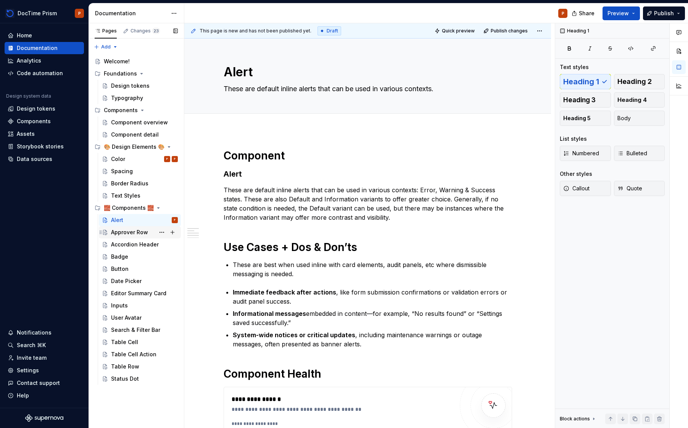
click at [130, 235] on div "Approver Row" at bounding box center [129, 232] width 37 height 8
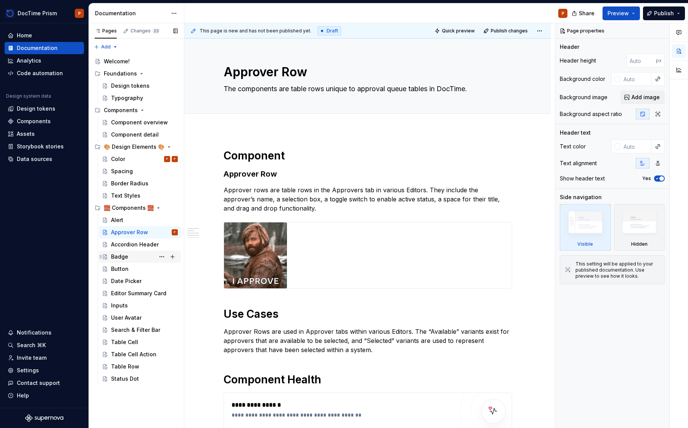
click at [129, 257] on div "Badge" at bounding box center [144, 256] width 67 height 11
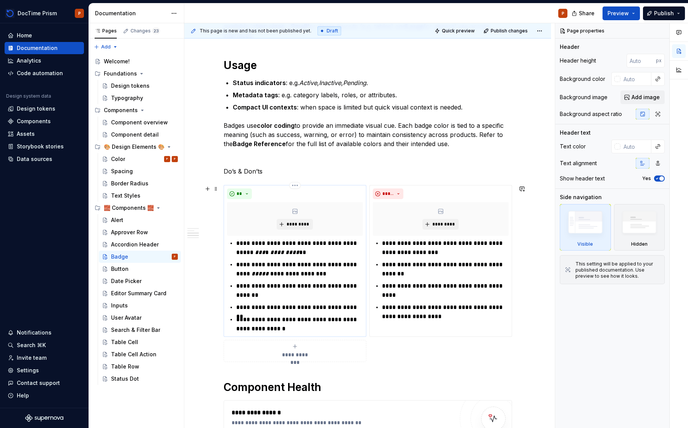
scroll to position [182, 0]
click at [125, 362] on div "Table Row" at bounding box center [144, 366] width 67 height 11
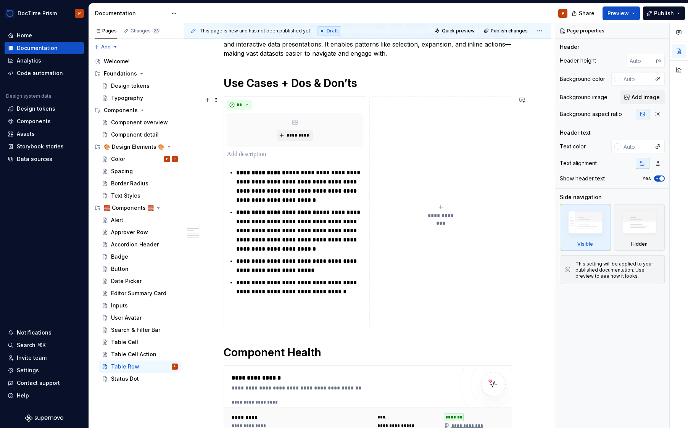
scroll to position [127, 0]
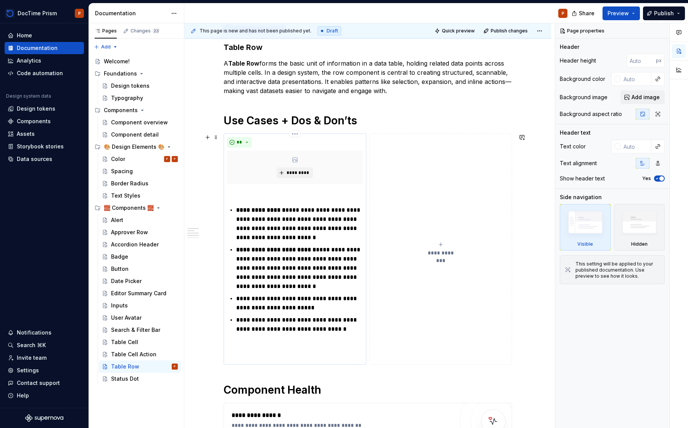
click at [277, 230] on p "**********" at bounding box center [299, 224] width 127 height 37
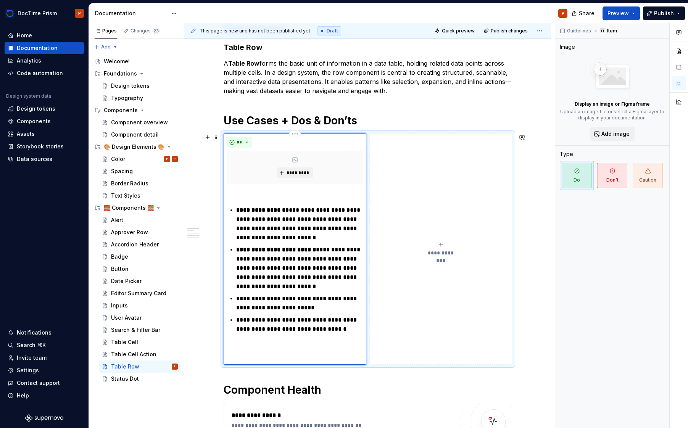
click at [295, 306] on p "**********" at bounding box center [299, 303] width 127 height 18
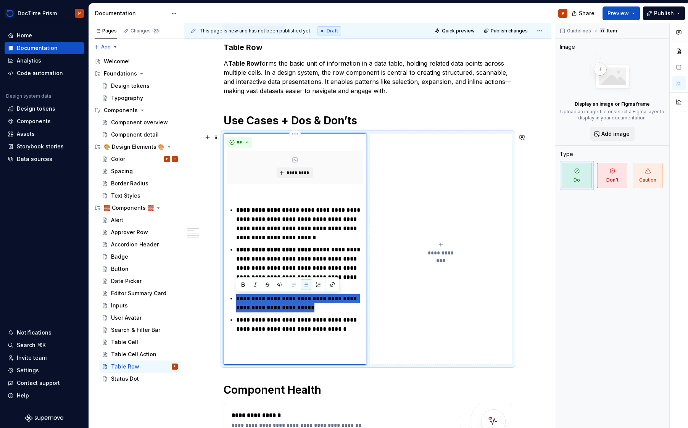
click at [295, 306] on p "**********" at bounding box center [299, 303] width 127 height 18
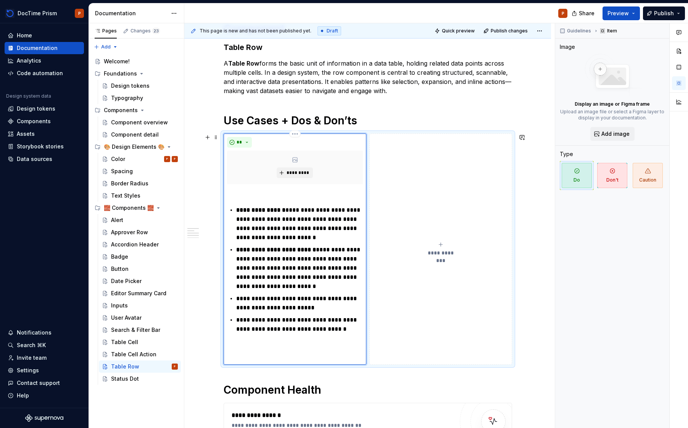
click at [281, 330] on p "**********" at bounding box center [299, 328] width 127 height 27
click at [281, 333] on p "**********" at bounding box center [299, 328] width 127 height 27
click at [397, 215] on button "**********" at bounding box center [440, 248] width 143 height 231
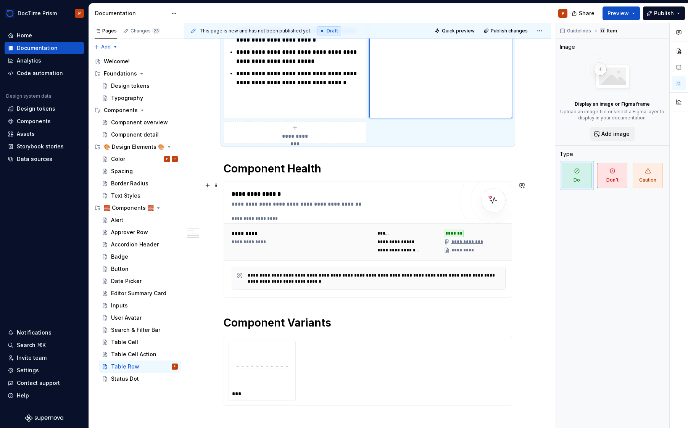
scroll to position [228, 0]
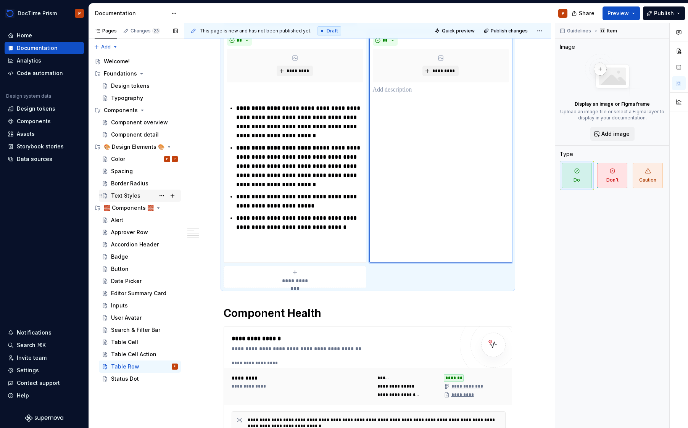
click at [130, 198] on div "Text Styles" at bounding box center [125, 196] width 29 height 8
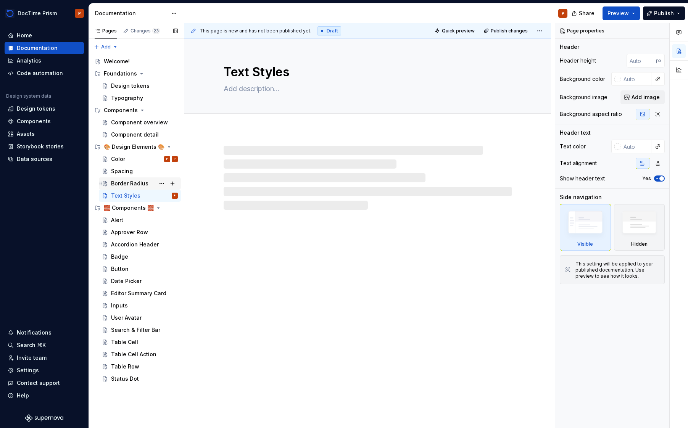
click at [133, 182] on div "Border Radius" at bounding box center [129, 184] width 37 height 8
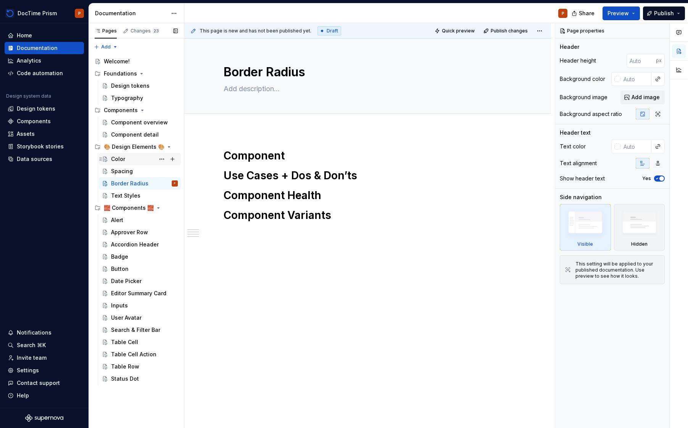
click at [133, 162] on div "Color P" at bounding box center [144, 159] width 67 height 11
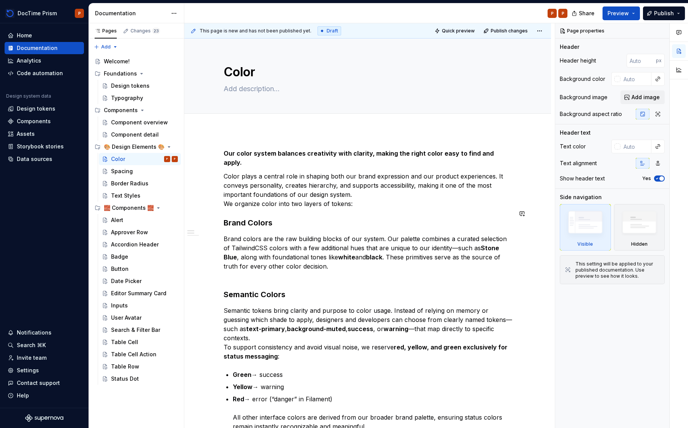
click at [290, 220] on div "Our color system balances creativity with clarity, making the right color easy …" at bounding box center [367, 400] width 288 height 502
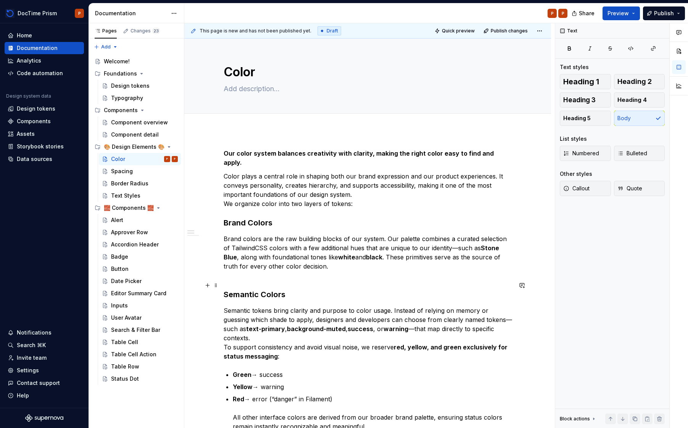
click at [313, 289] on h3 "Semantic Colors" at bounding box center [367, 294] width 288 height 11
click at [283, 334] on p "Semantic tokens bring clarity and purpose to color usage. Instead of relying on…" at bounding box center [367, 333] width 288 height 55
click at [287, 329] on p "Semantic tokens bring clarity and purpose to color usage. Instead of relying on…" at bounding box center [367, 333] width 288 height 55
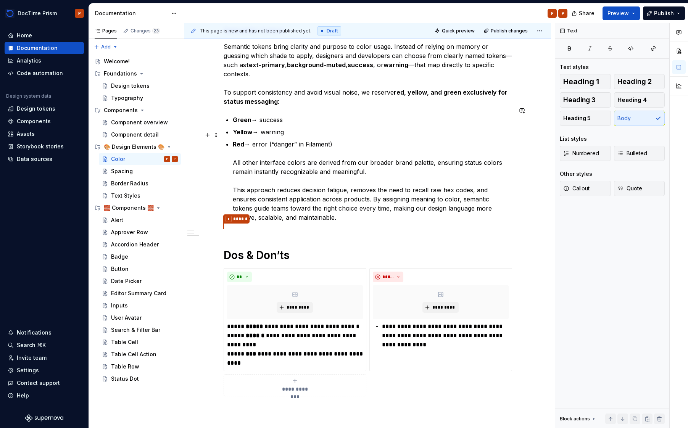
scroll to position [251, 0]
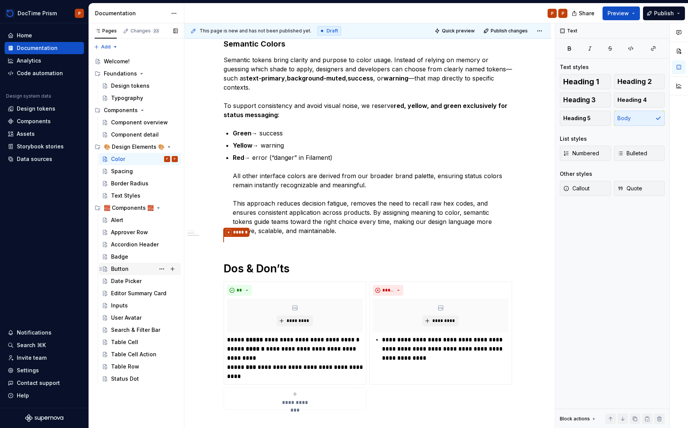
click at [121, 272] on div "Button" at bounding box center [120, 269] width 18 height 8
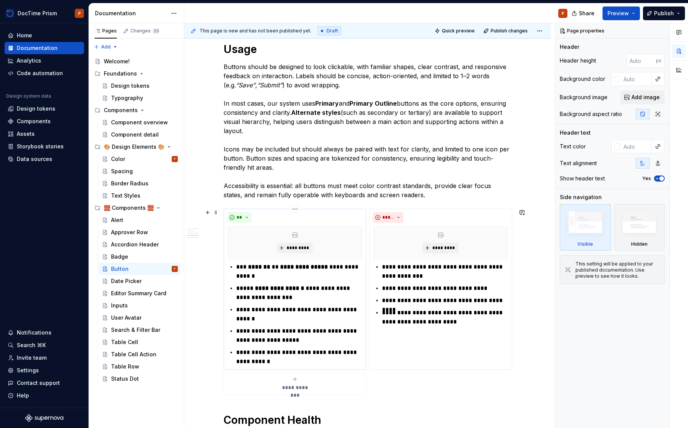
scroll to position [381, 0]
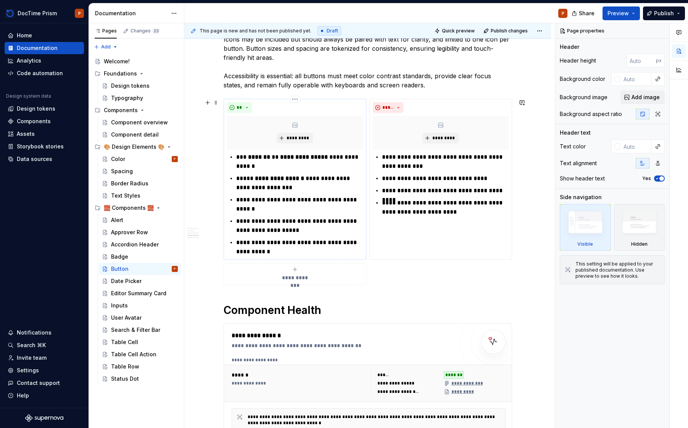
click at [302, 183] on p "**********" at bounding box center [299, 183] width 127 height 18
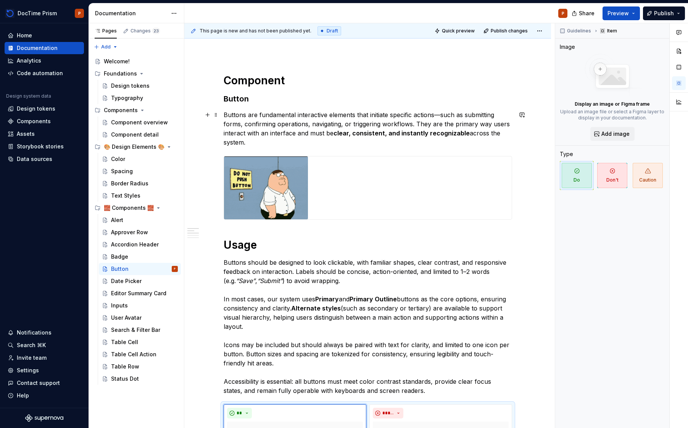
scroll to position [75, 0]
click at [114, 160] on div "Color" at bounding box center [118, 159] width 14 height 8
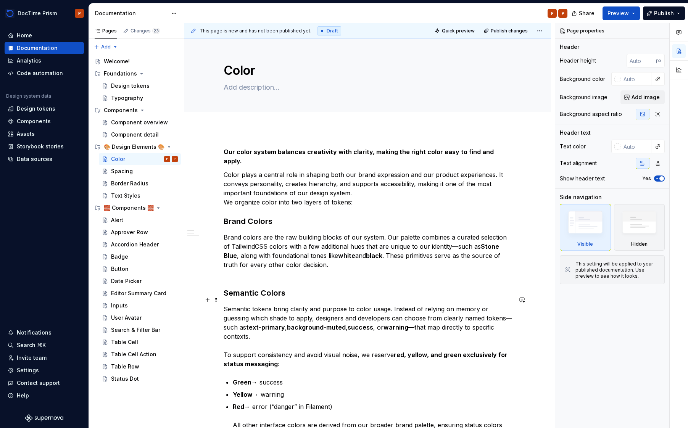
scroll to position [3, 0]
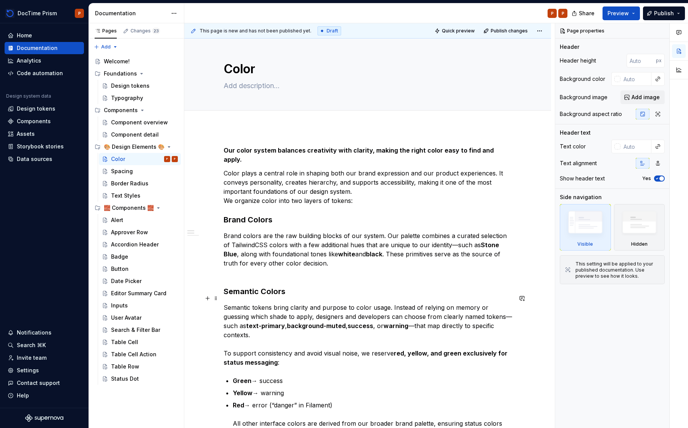
type textarea "*"
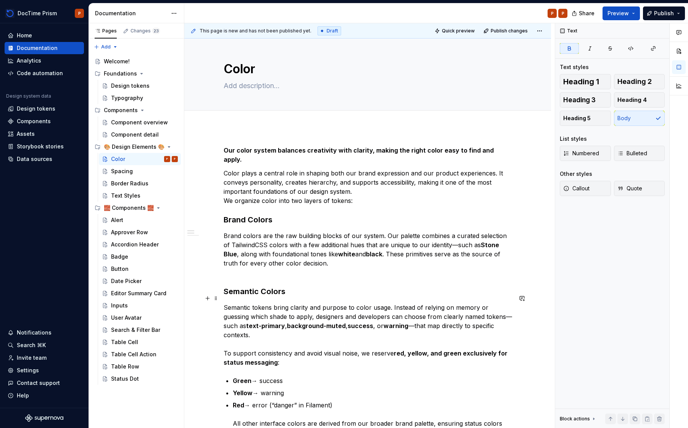
click at [273, 322] on strong "text-primary" at bounding box center [265, 326] width 39 height 8
drag, startPoint x: 344, startPoint y: 316, endPoint x: 293, endPoint y: 315, distance: 51.1
click at [293, 322] on strong "background-muted" at bounding box center [316, 326] width 59 height 8
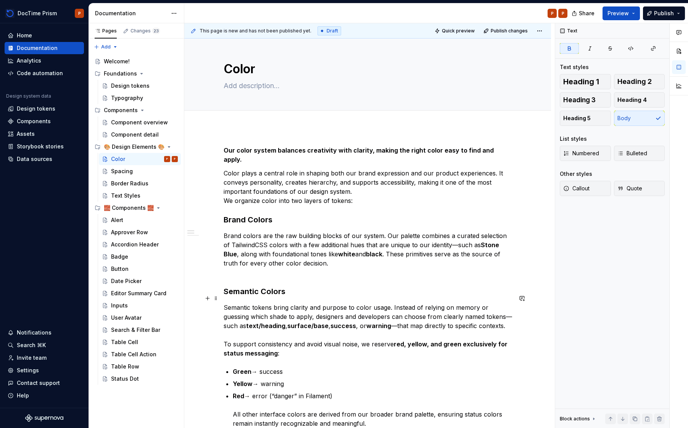
click at [290, 322] on strong "surface/base" at bounding box center [307, 326] width 41 height 8
click at [335, 322] on strong "success" at bounding box center [343, 326] width 26 height 8
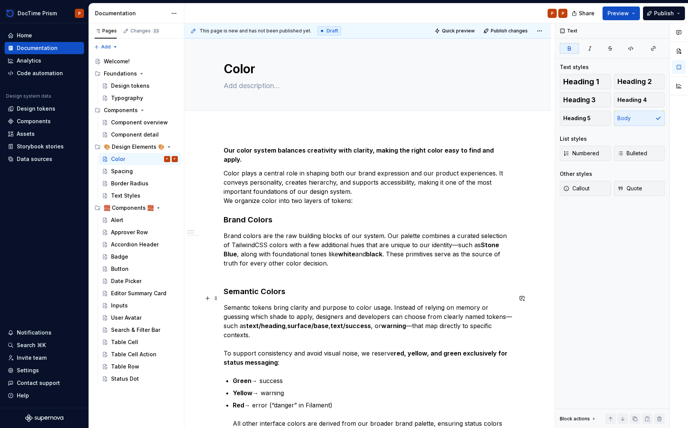
click at [397, 322] on strong "warning" at bounding box center [393, 326] width 25 height 8
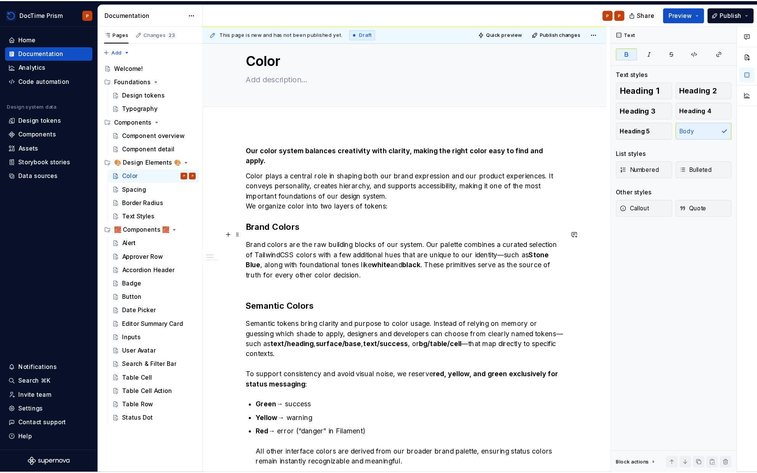
scroll to position [0, 0]
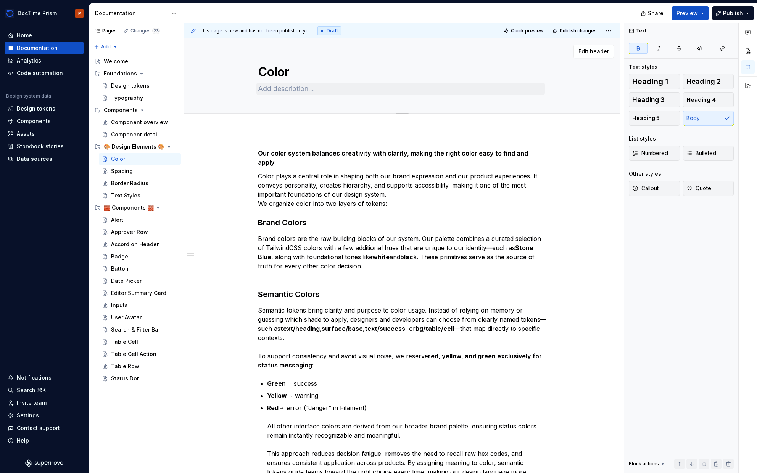
type textarea "*"
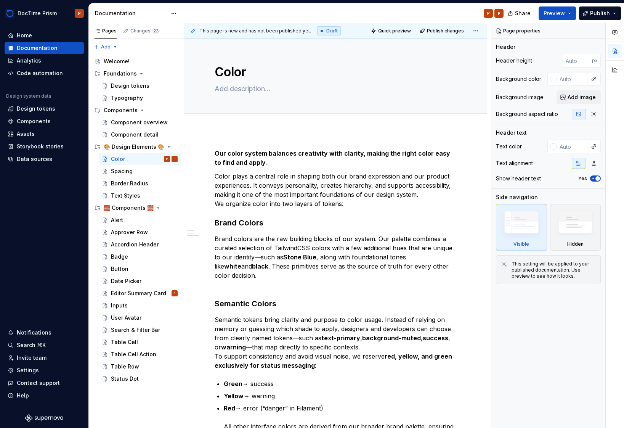
scroll to position [143, 0]
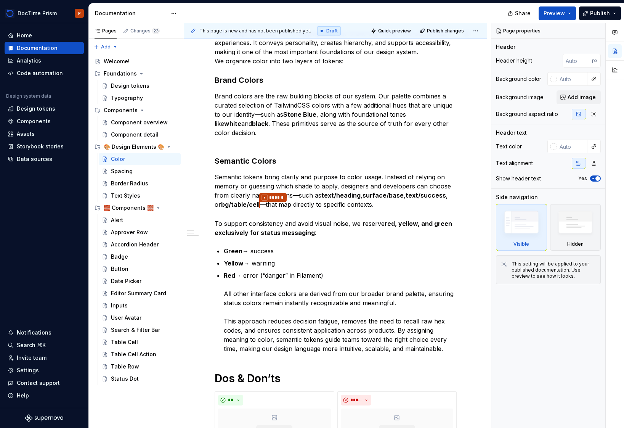
type textarea "*"
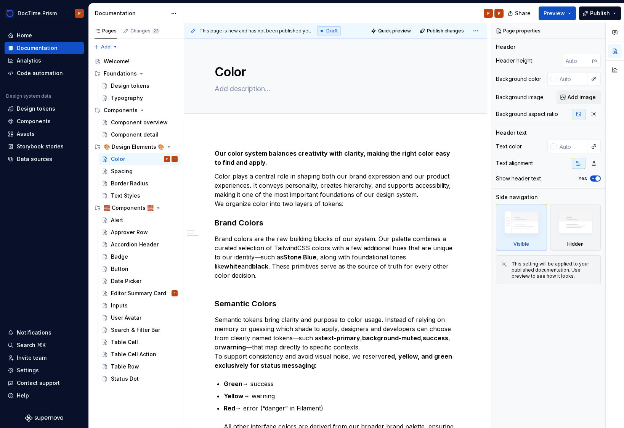
scroll to position [198, 0]
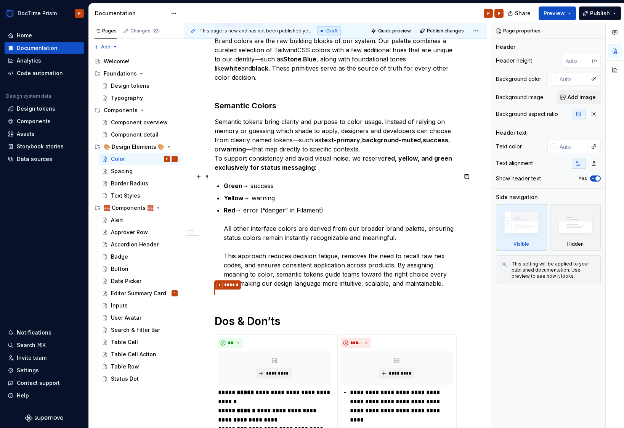
click at [286, 181] on p "Green → success" at bounding box center [340, 185] width 233 height 9
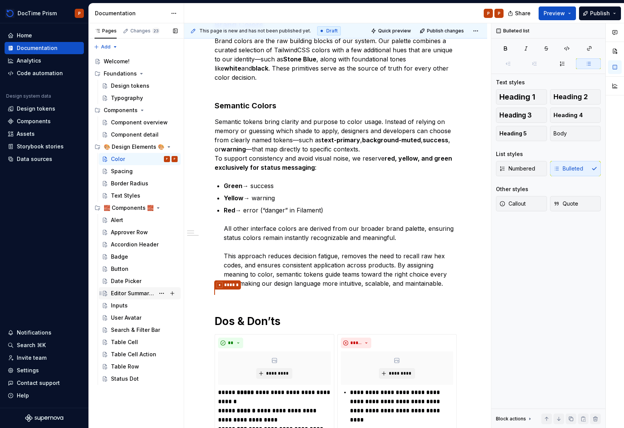
click at [138, 294] on div "Editor Summary Card" at bounding box center [133, 293] width 44 height 8
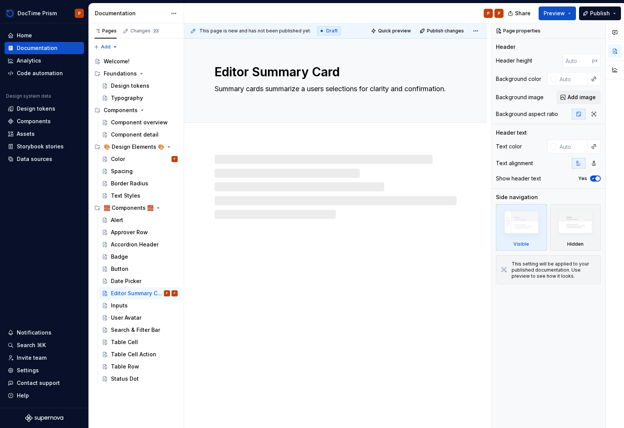
type textarea "*"
